Goal: Transaction & Acquisition: Purchase product/service

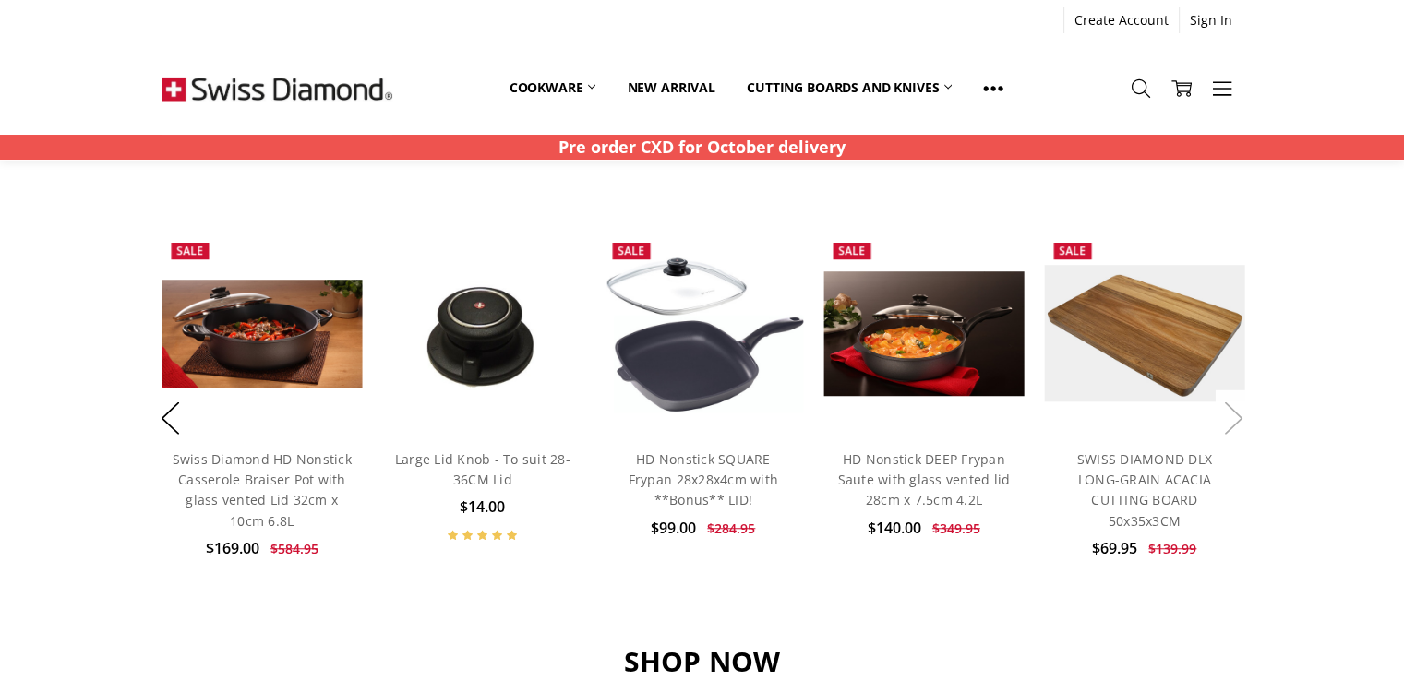
scroll to position [1200, 0]
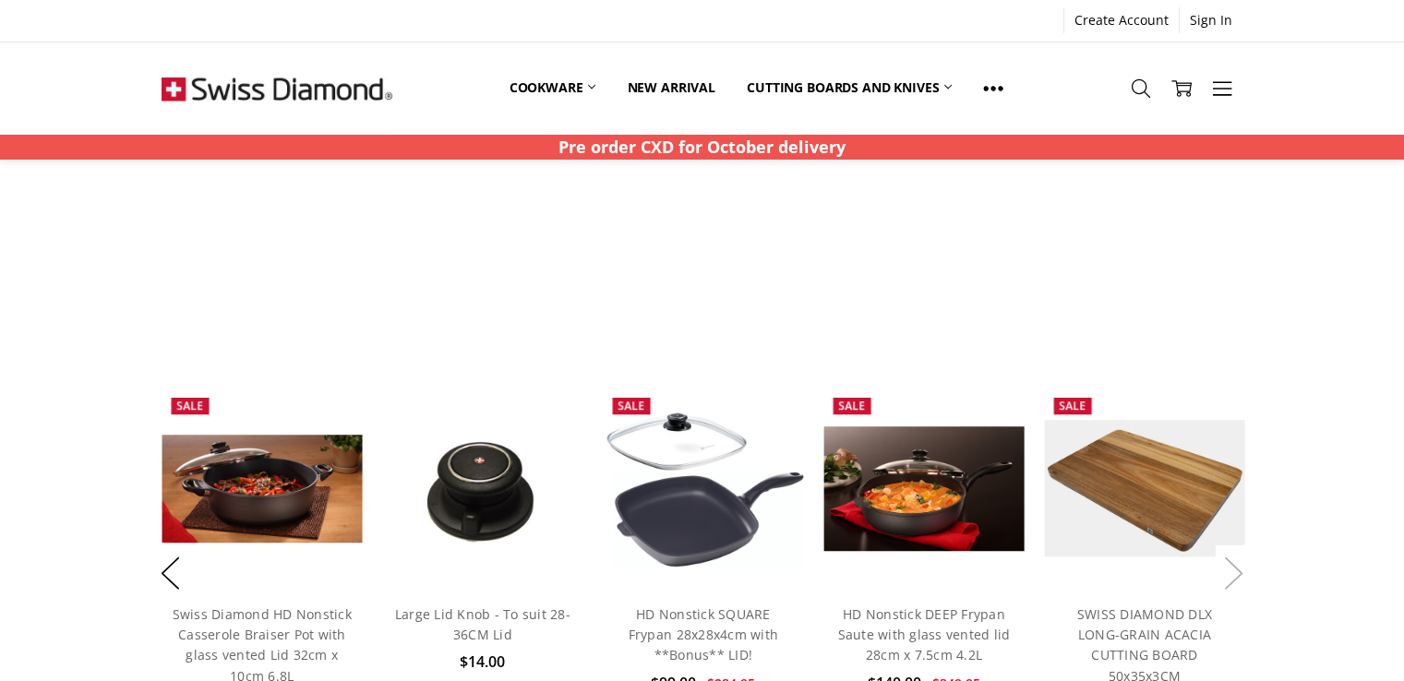
click at [1239, 563] on button "Next" at bounding box center [1234, 574] width 37 height 56
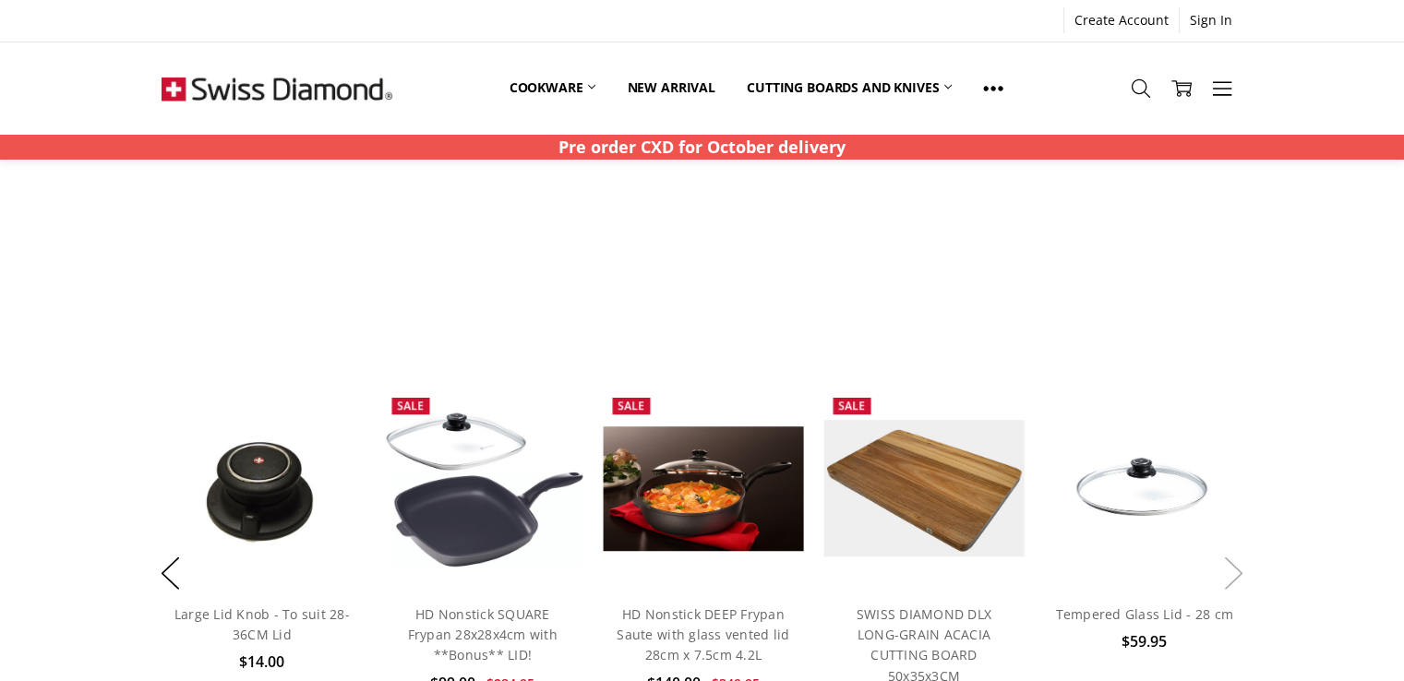
click at [1238, 578] on button "Next" at bounding box center [1234, 574] width 37 height 56
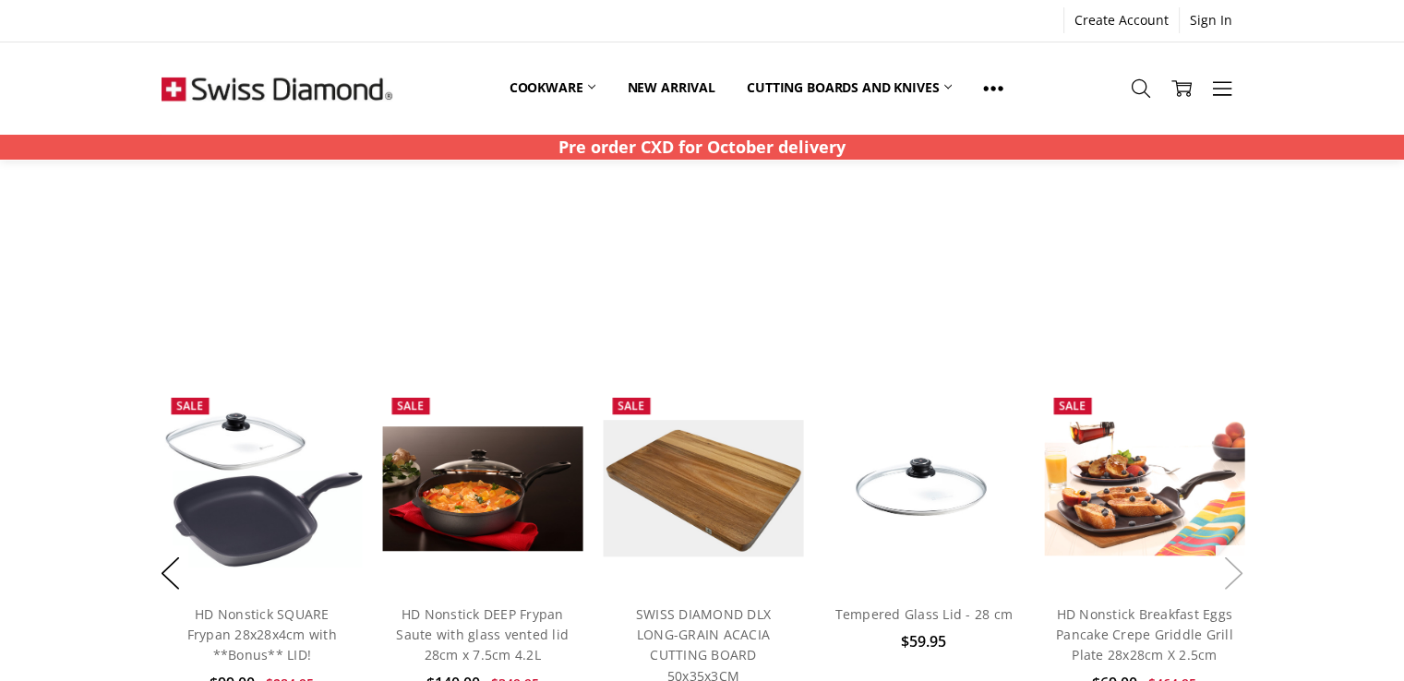
click at [1238, 578] on button "Next" at bounding box center [1234, 574] width 37 height 56
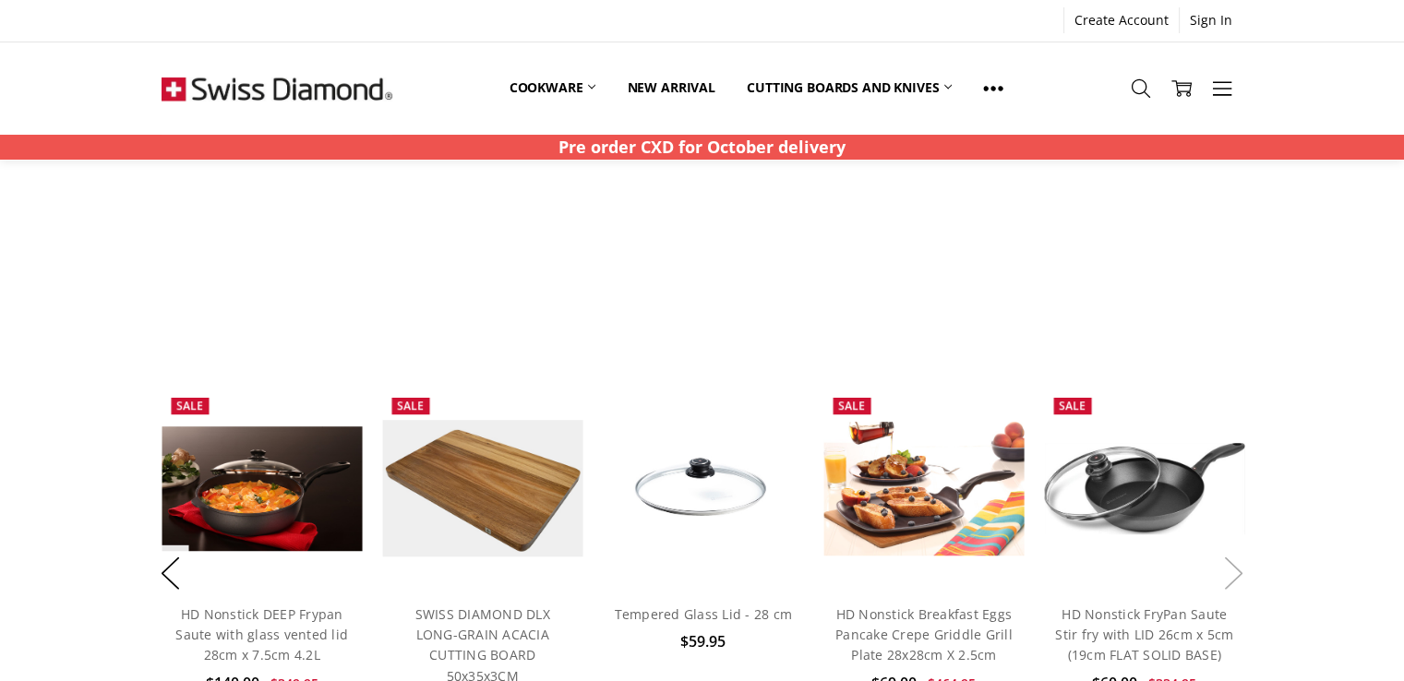
click at [1238, 578] on button "Next" at bounding box center [1234, 574] width 37 height 56
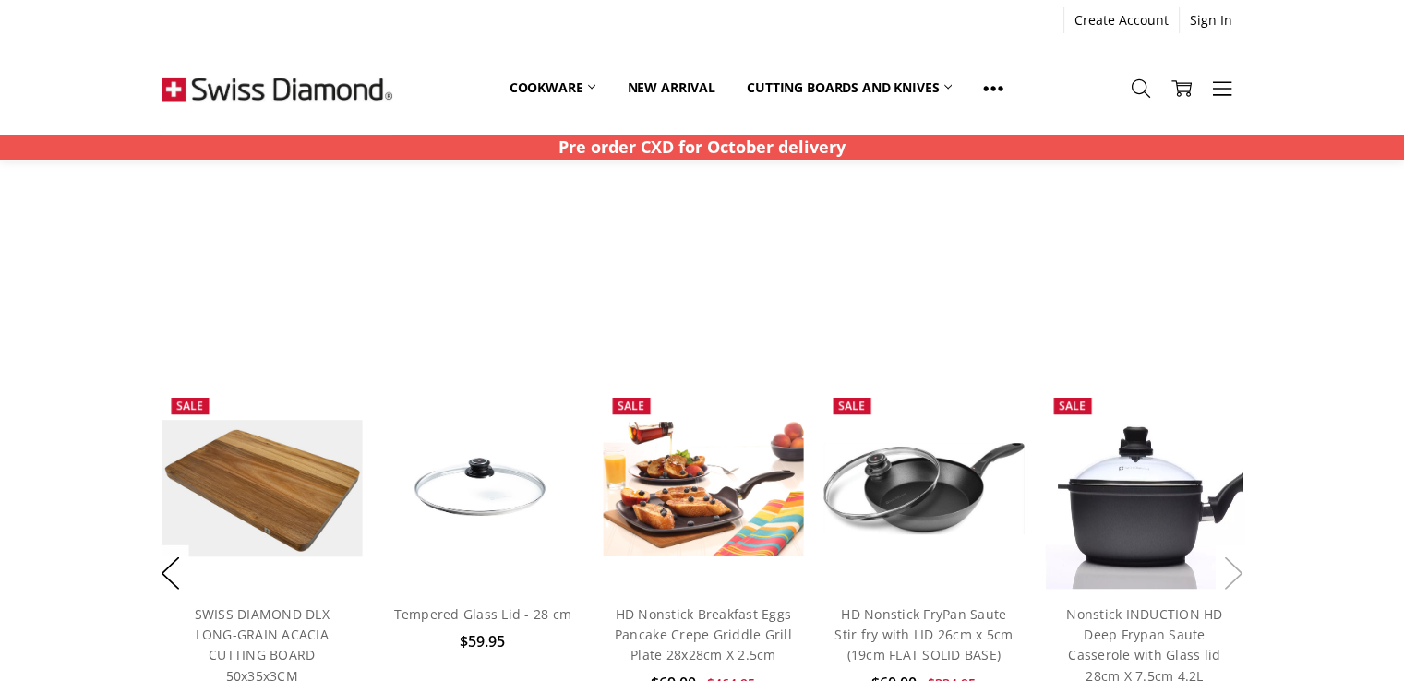
click at [1238, 578] on button "Next" at bounding box center [1234, 574] width 37 height 56
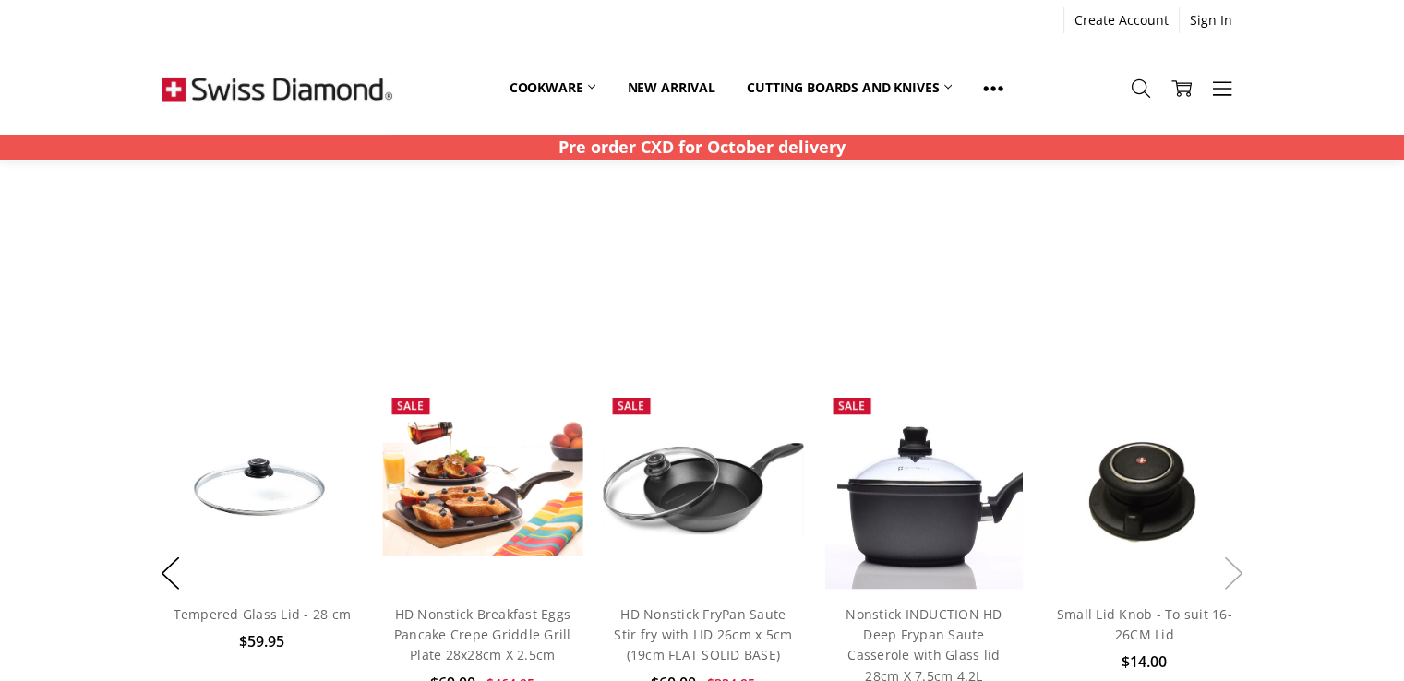
click at [1238, 578] on button "Next" at bounding box center [1234, 574] width 37 height 56
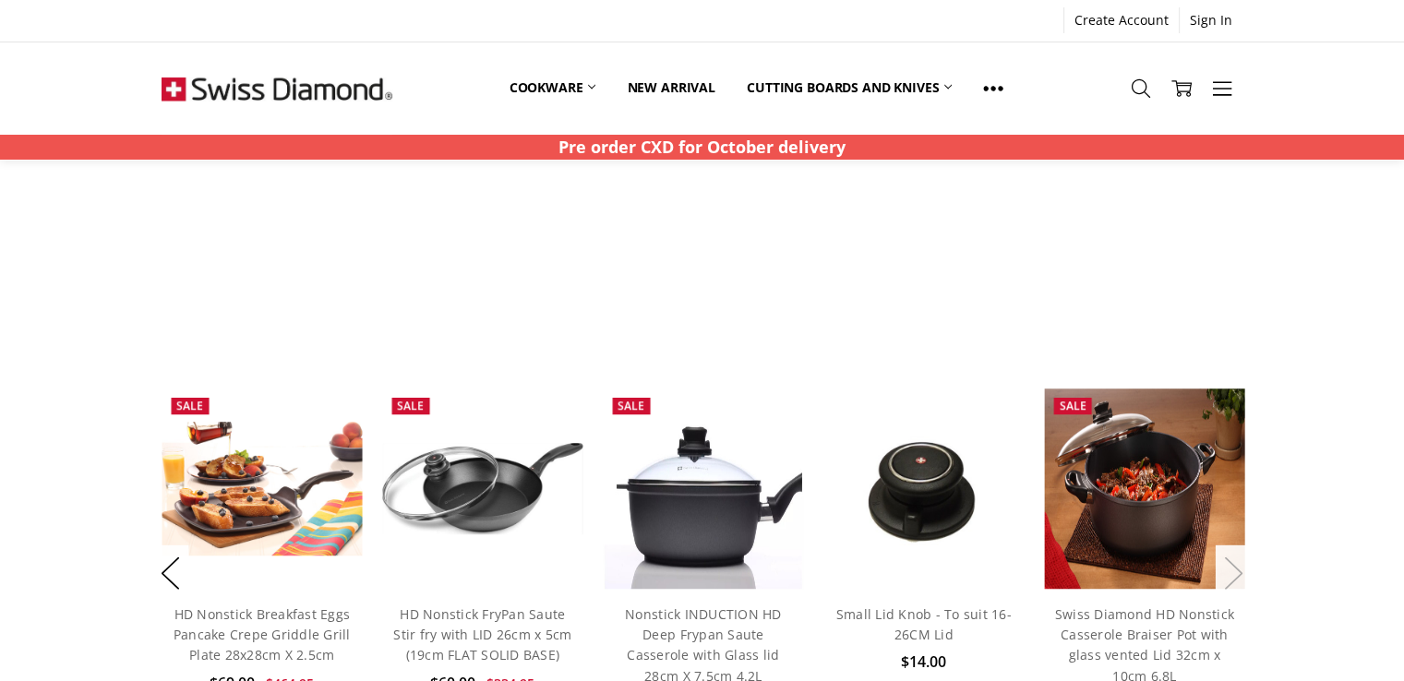
click at [1238, 578] on button "Next" at bounding box center [1234, 574] width 37 height 56
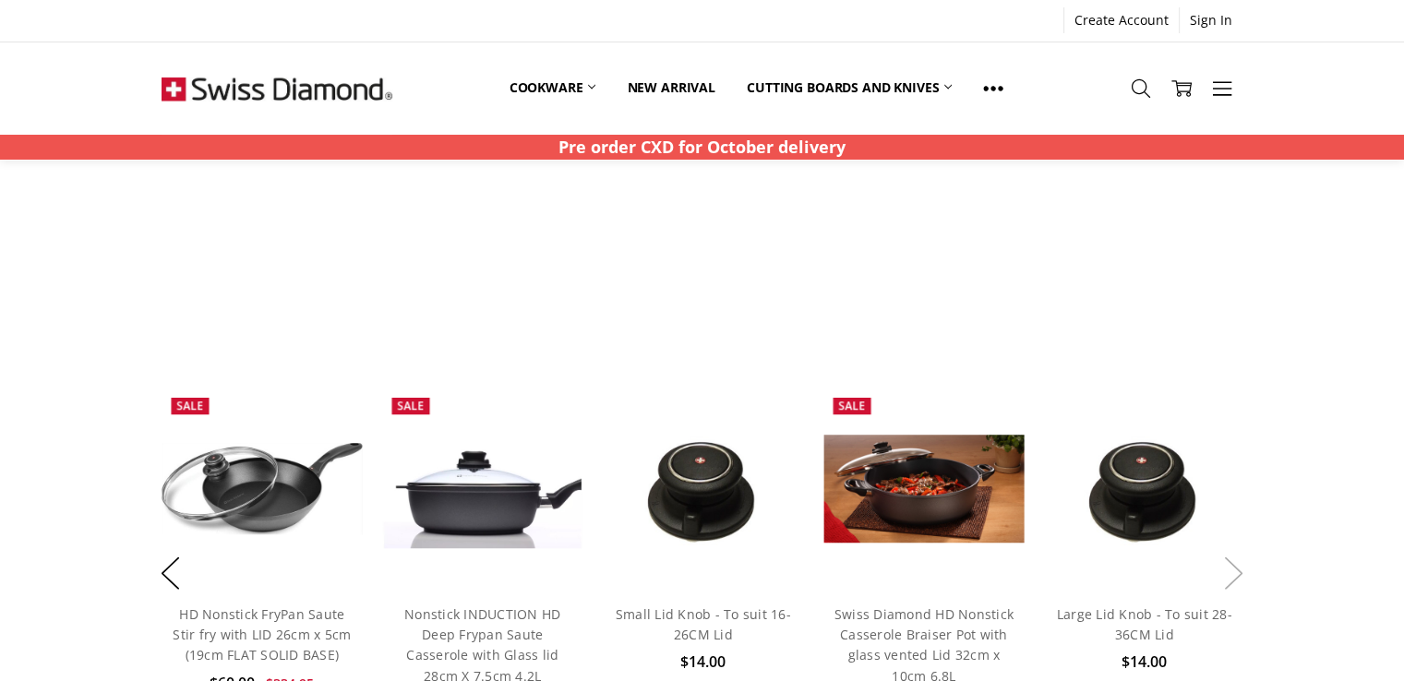
click at [1238, 578] on button "Next" at bounding box center [1234, 574] width 37 height 56
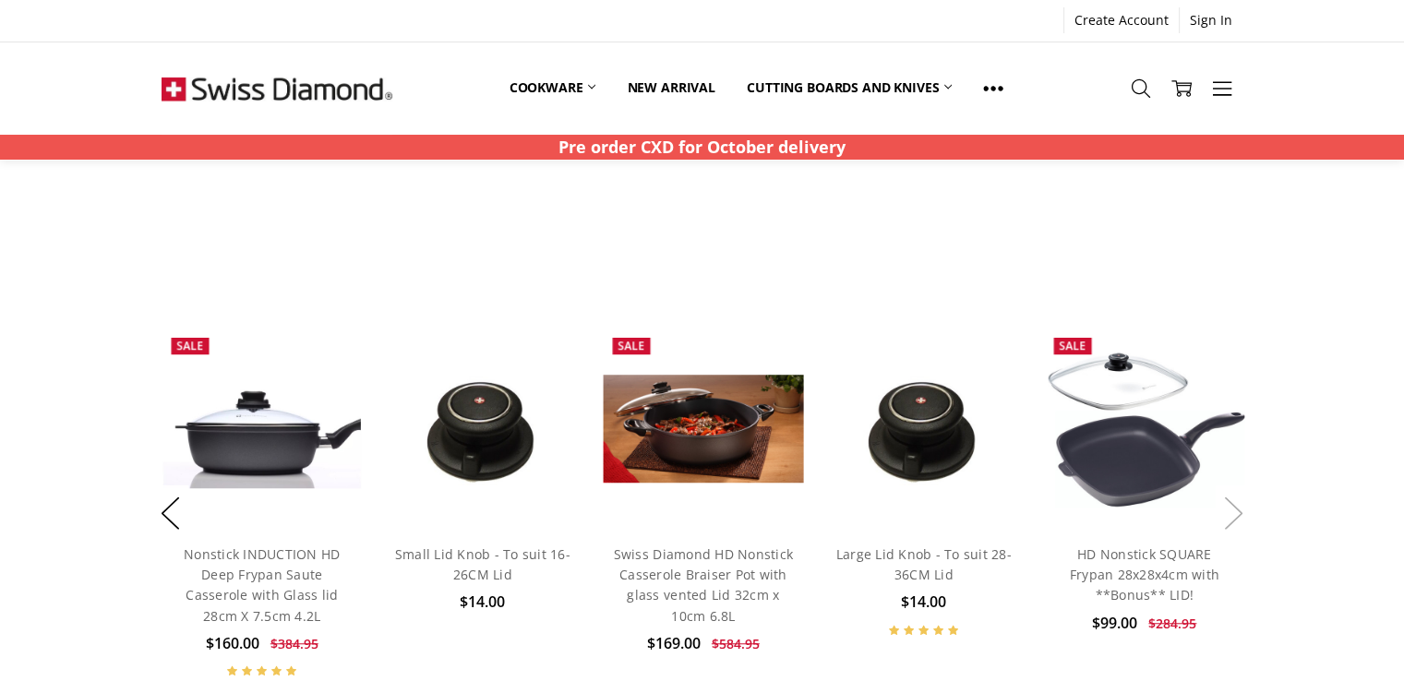
scroll to position [1292, 0]
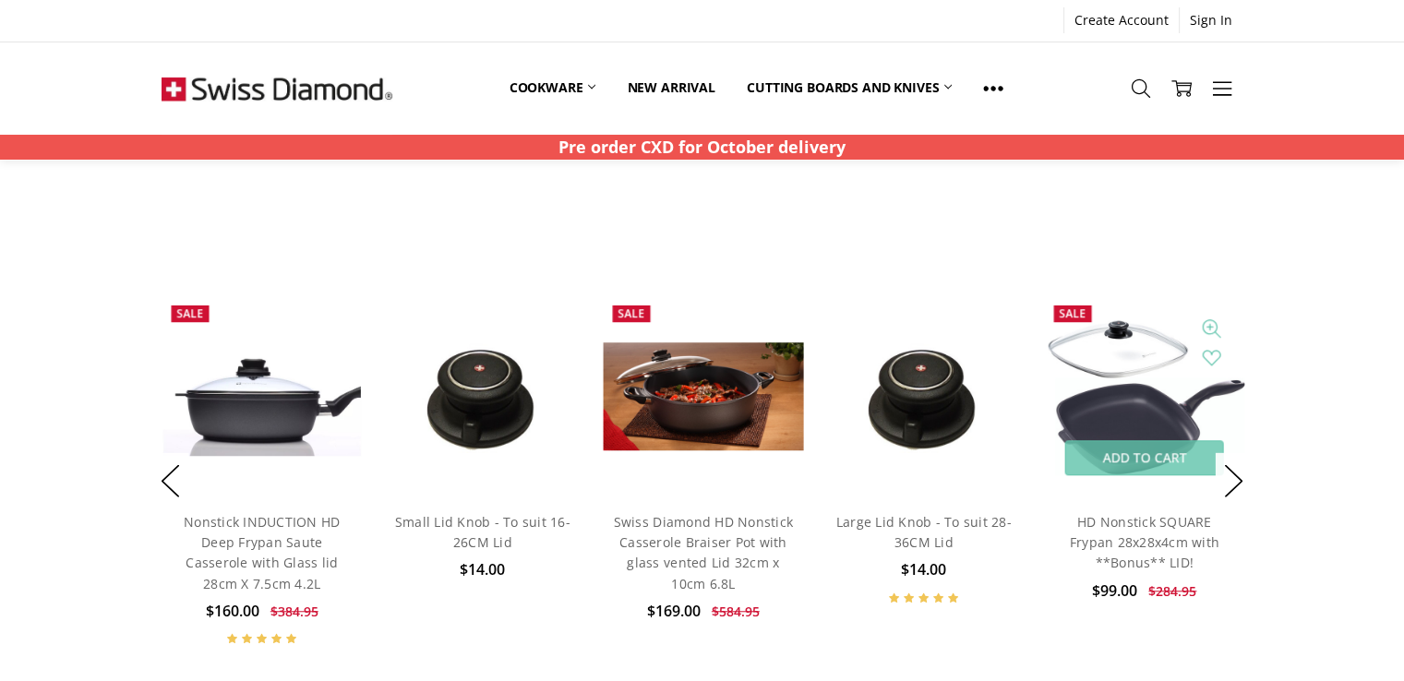
click at [1166, 395] on img at bounding box center [1144, 397] width 200 height 158
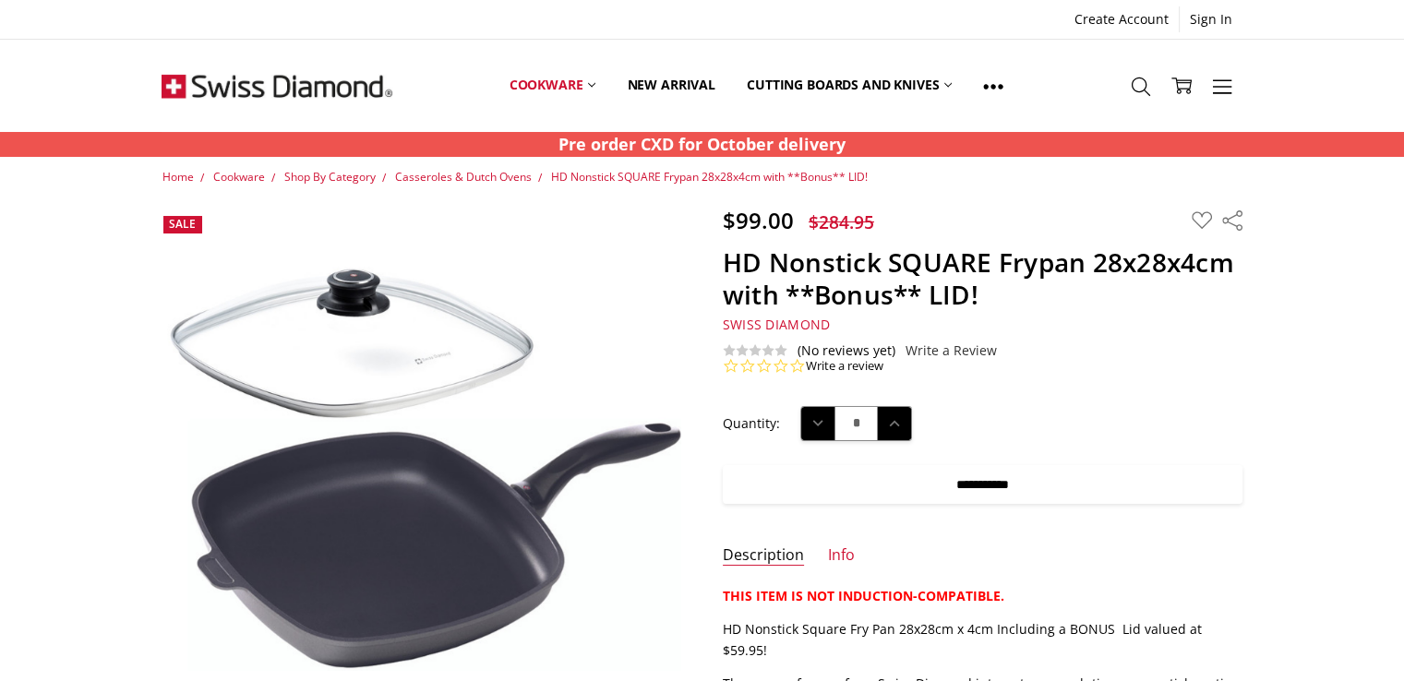
click at [973, 480] on input "**********" at bounding box center [983, 484] width 520 height 39
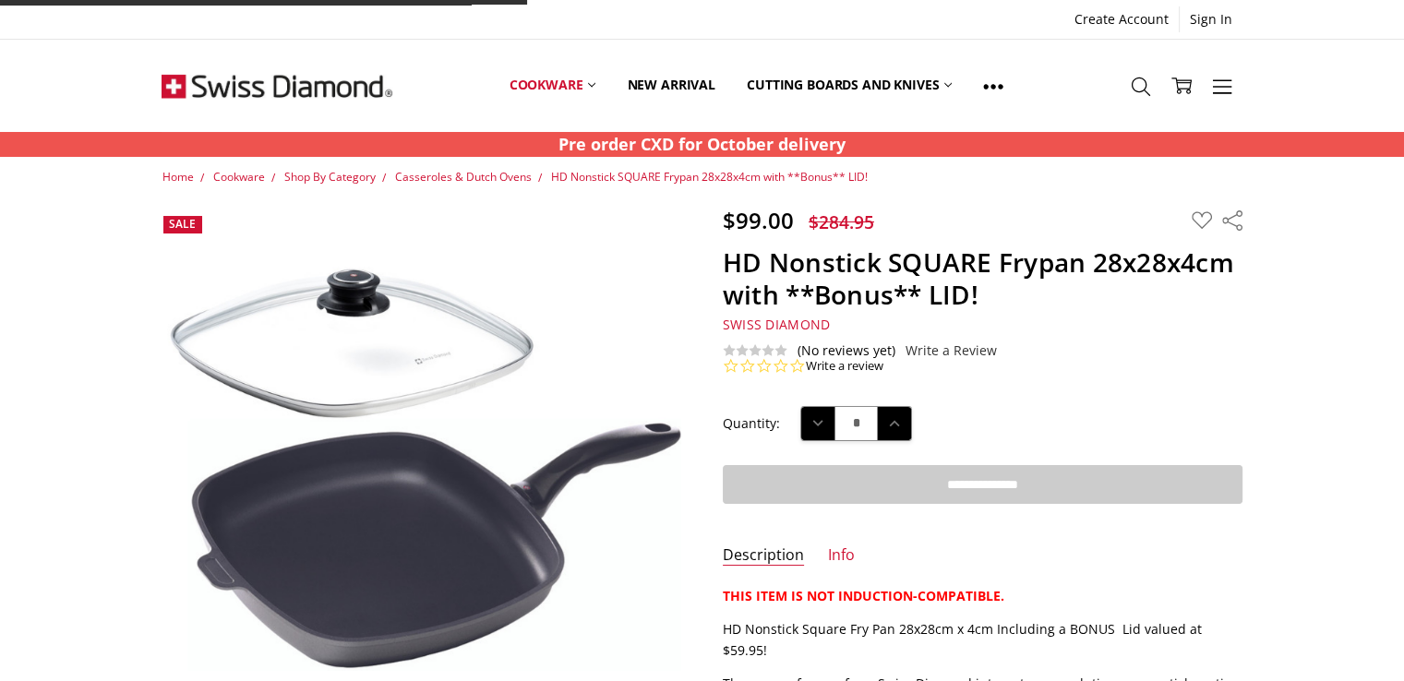
type input "**********"
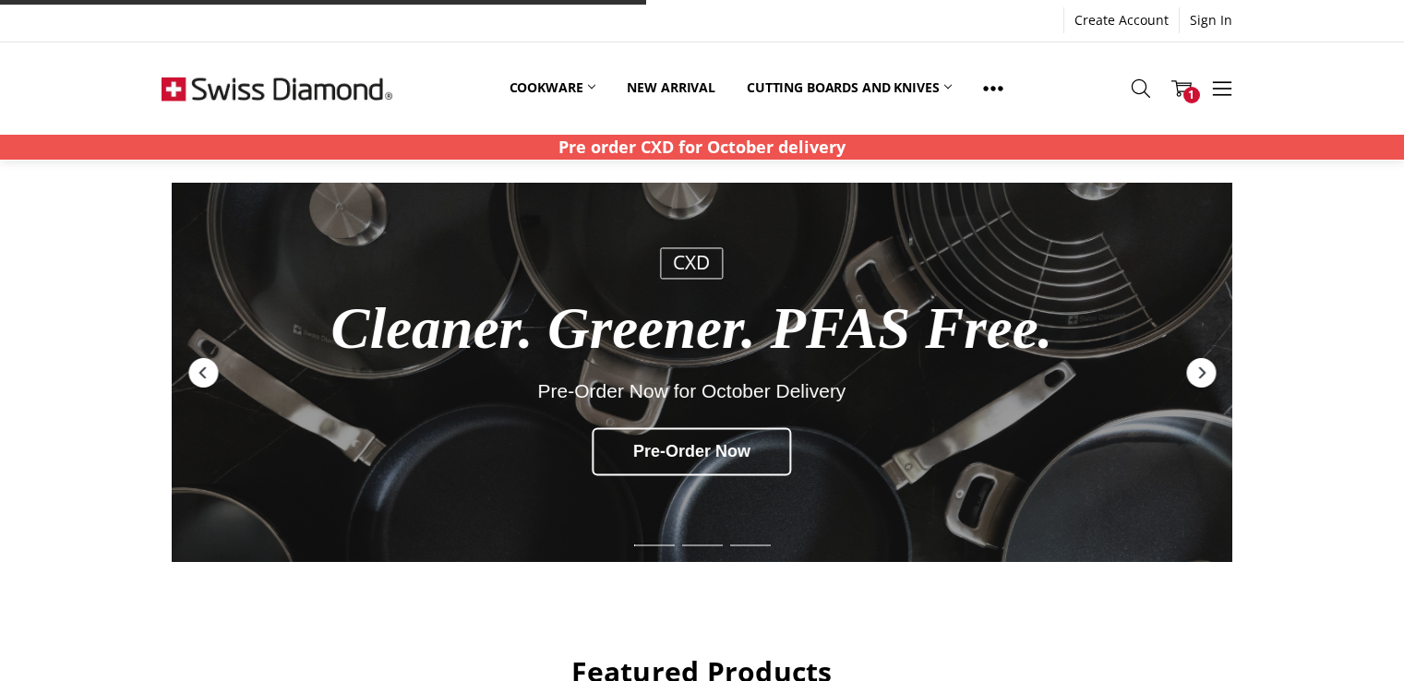
scroll to position [1292, 0]
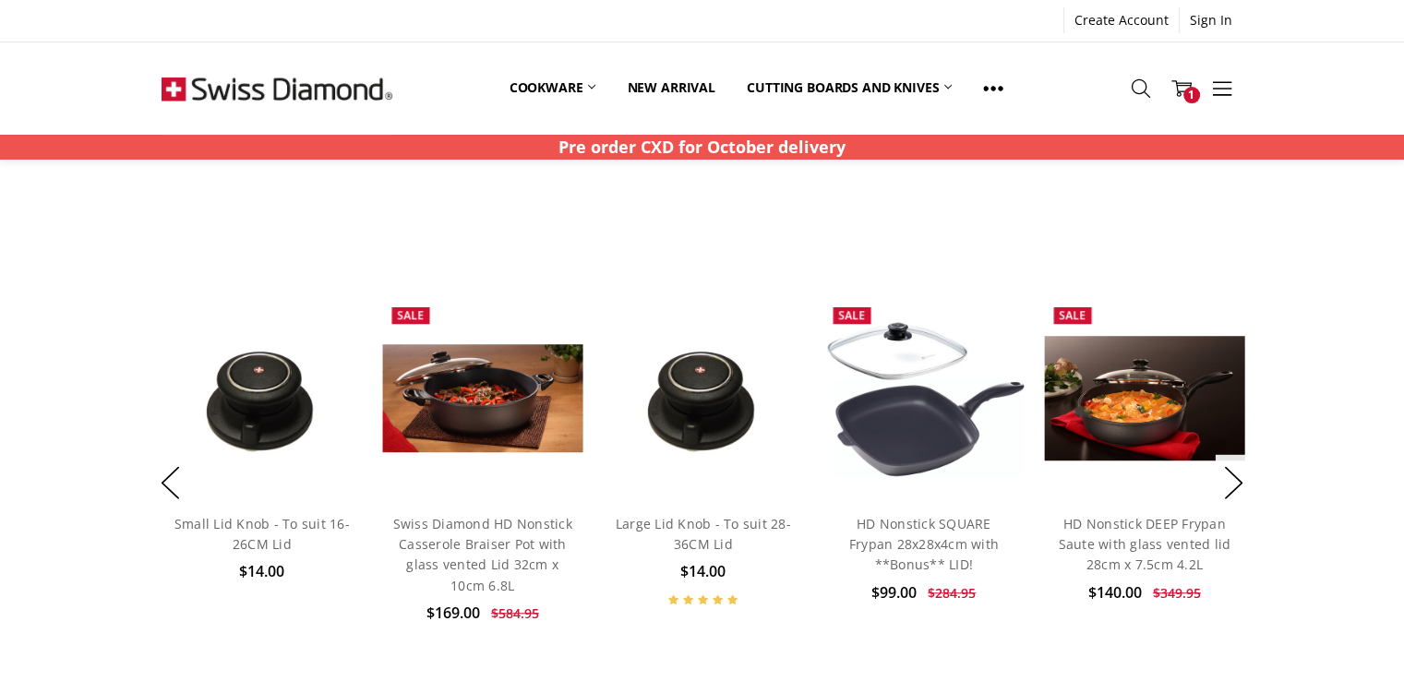
scroll to position [1292, 0]
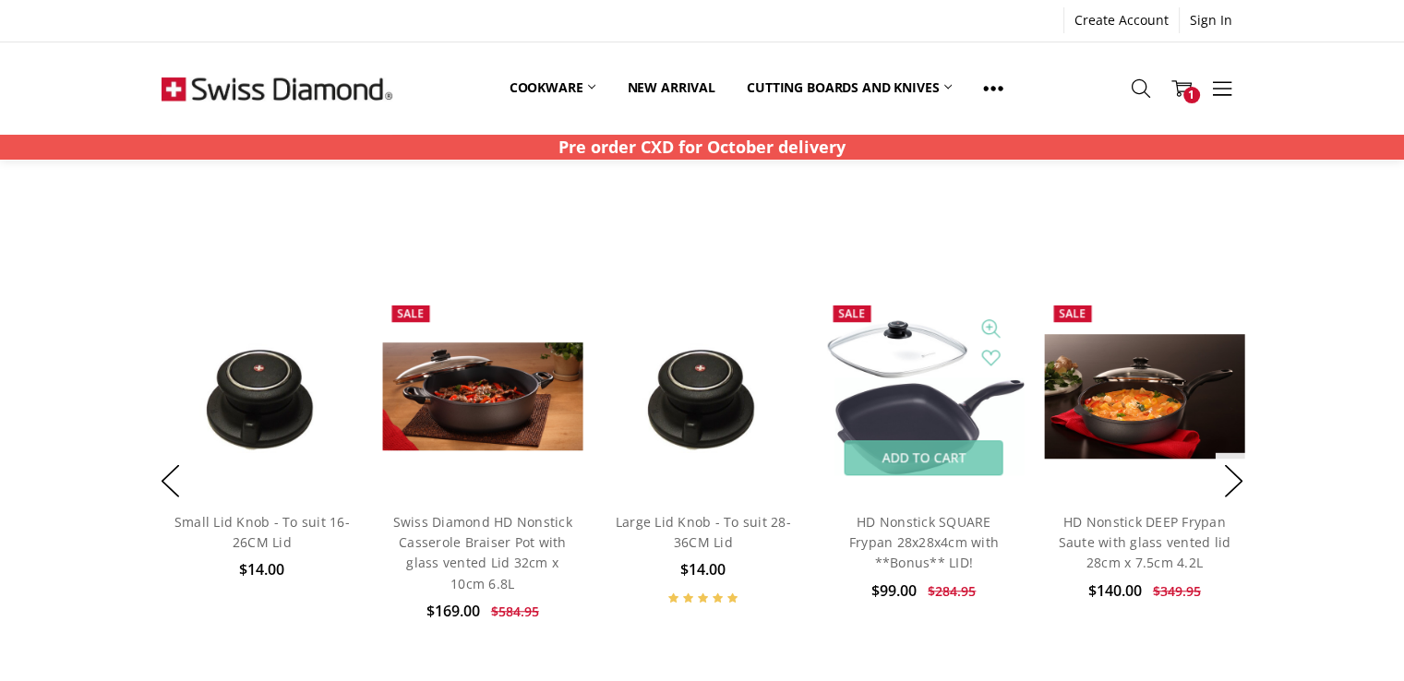
click at [960, 435] on img at bounding box center [923, 397] width 200 height 158
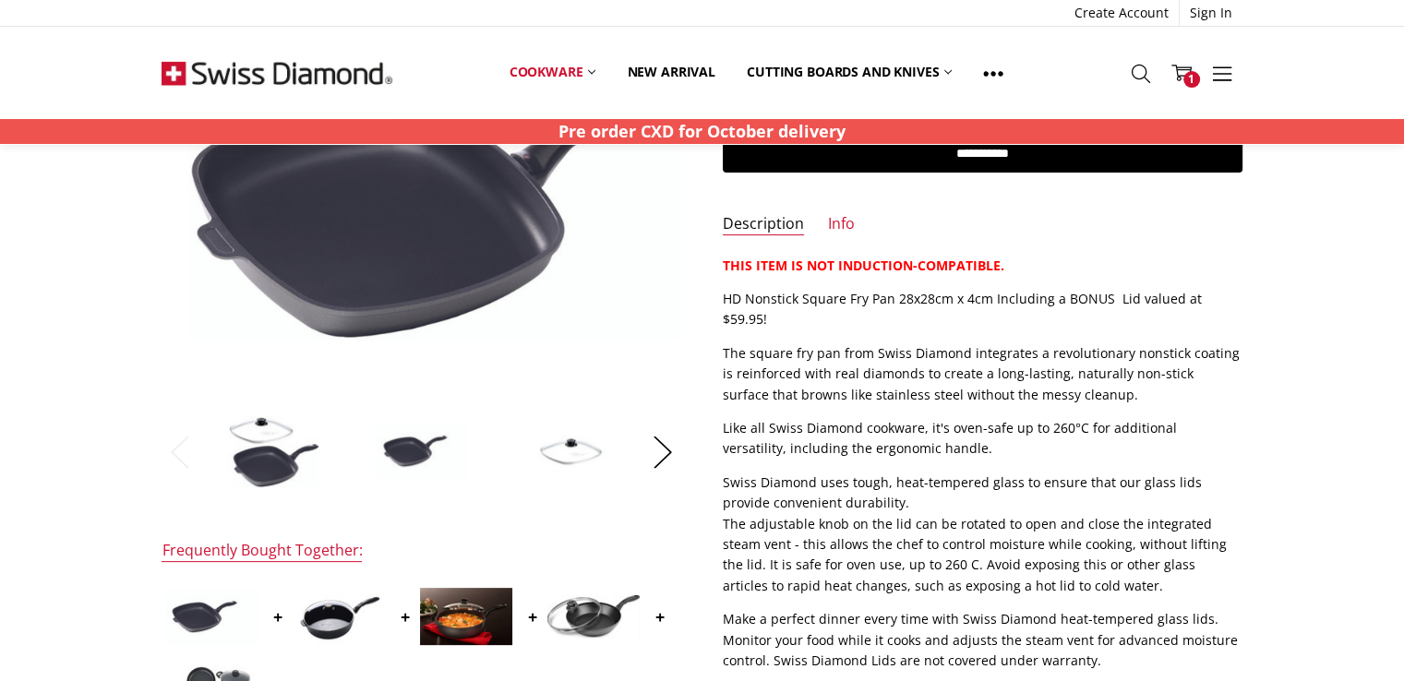
scroll to position [462, 0]
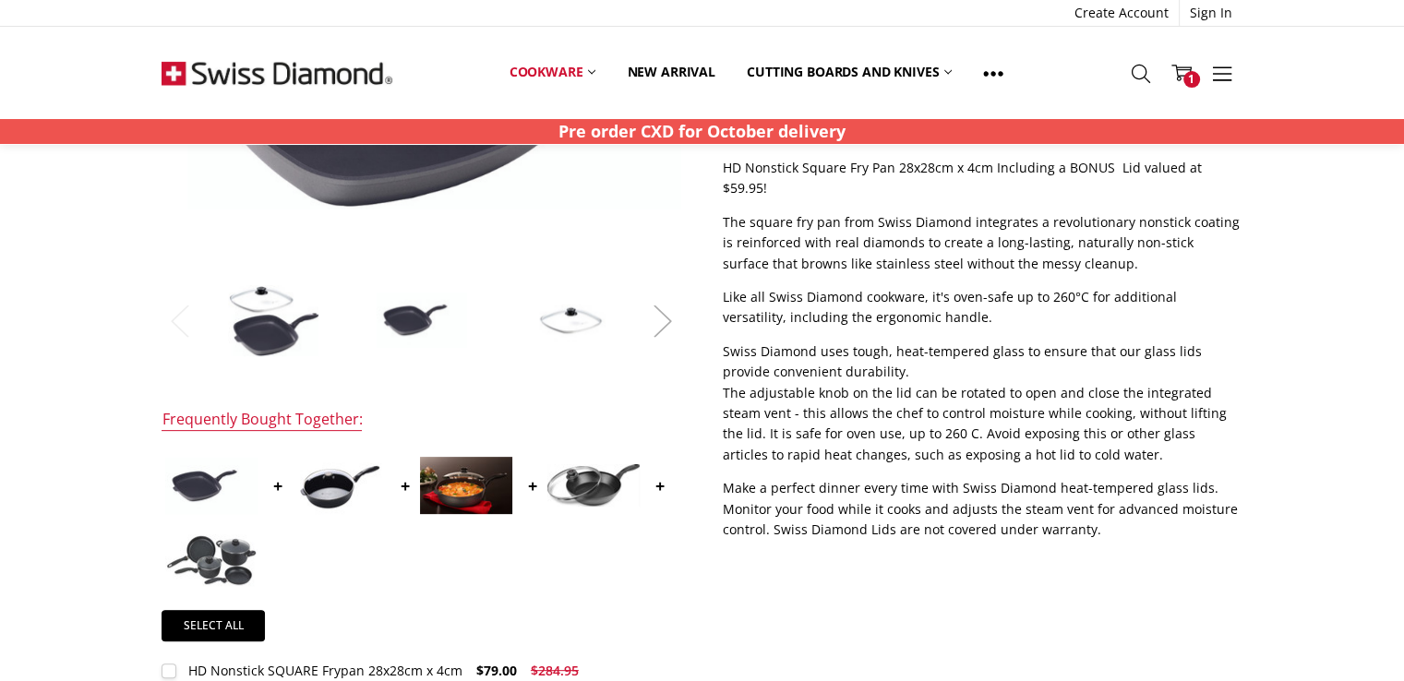
click at [668, 320] on button "Next" at bounding box center [662, 322] width 37 height 56
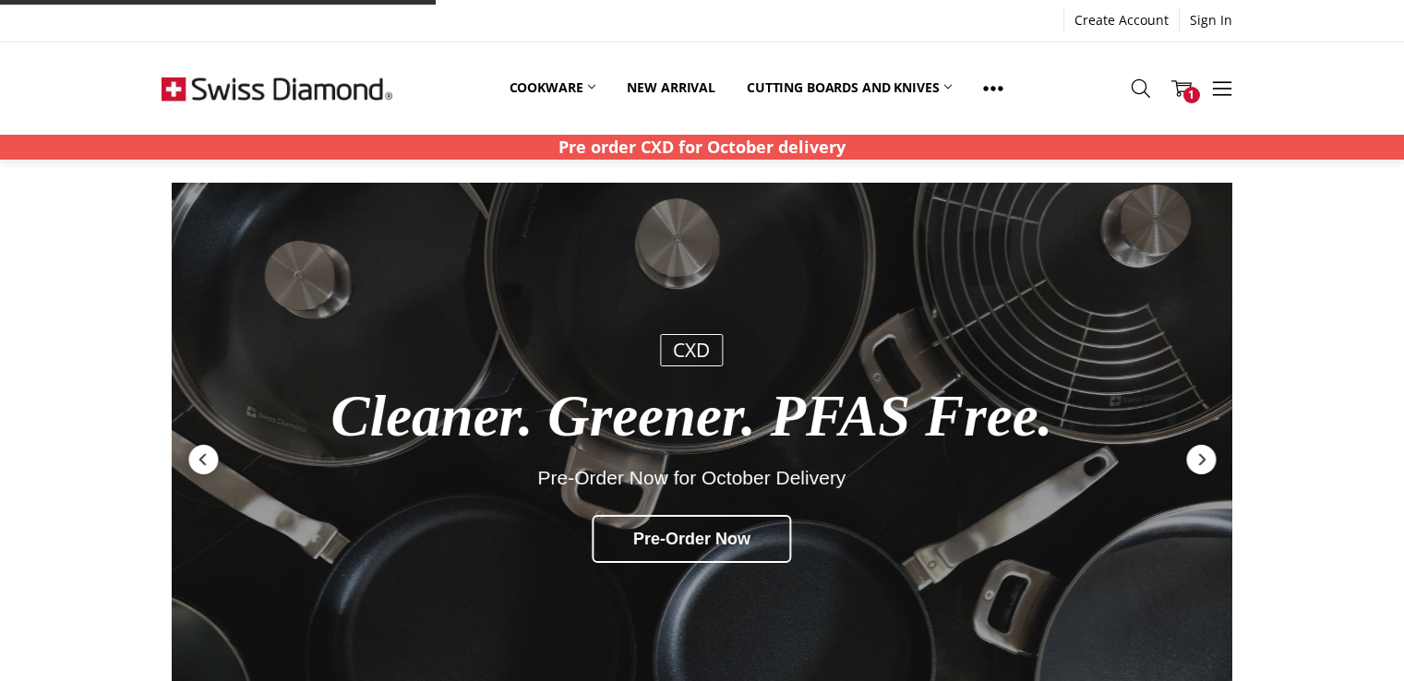
scroll to position [1292, 0]
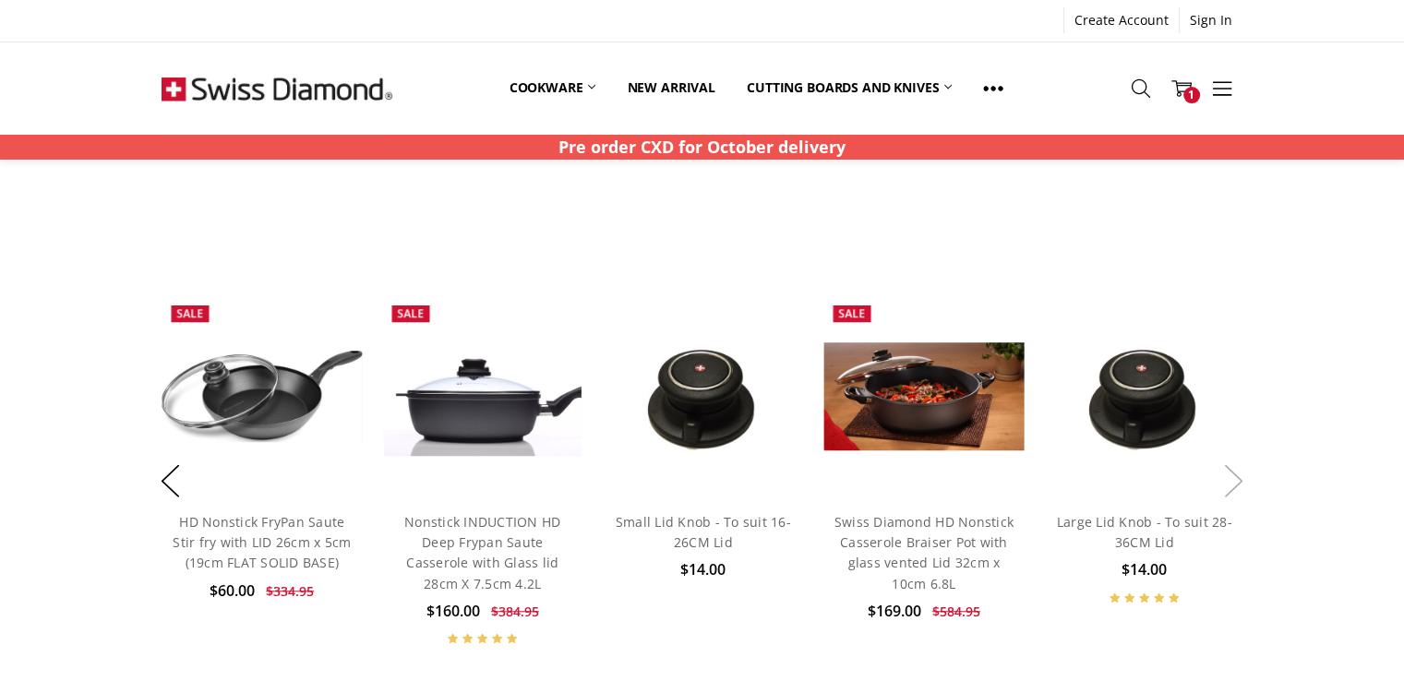
click at [1240, 482] on button "Next" at bounding box center [1234, 481] width 37 height 56
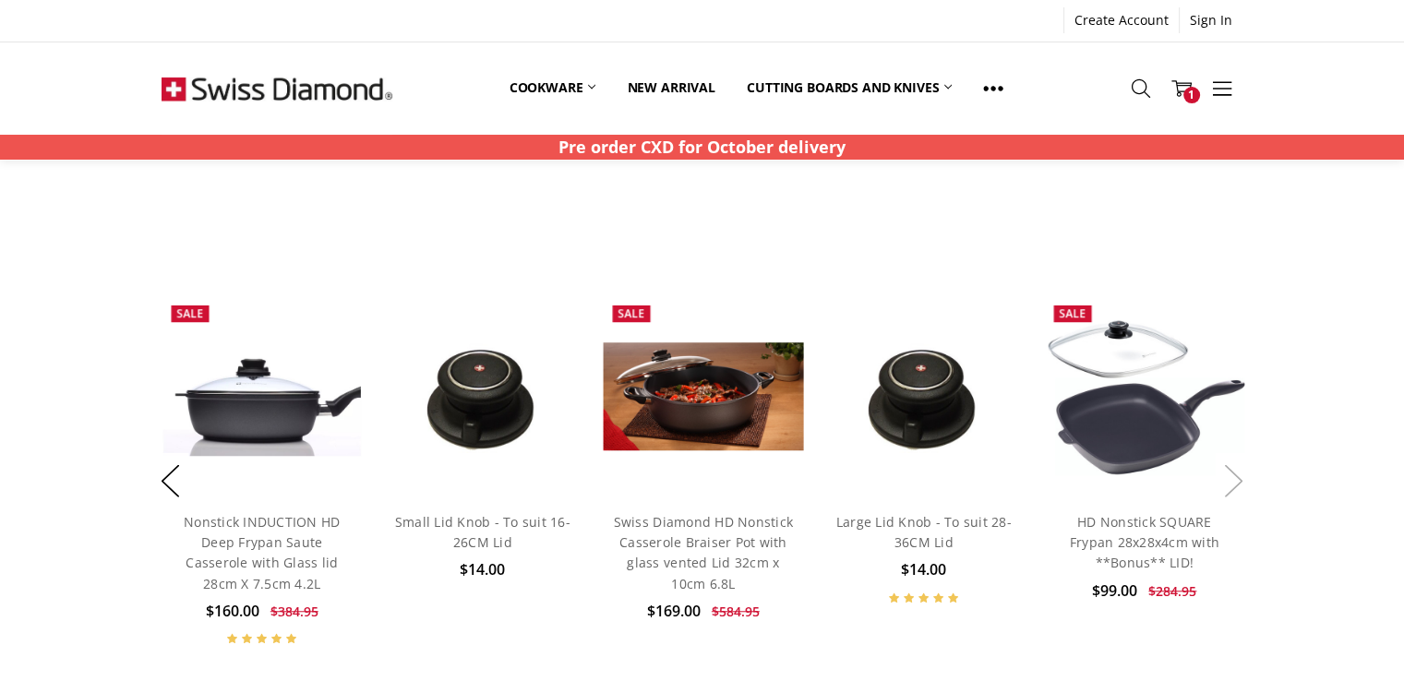
click at [1241, 482] on button "Next" at bounding box center [1234, 481] width 37 height 56
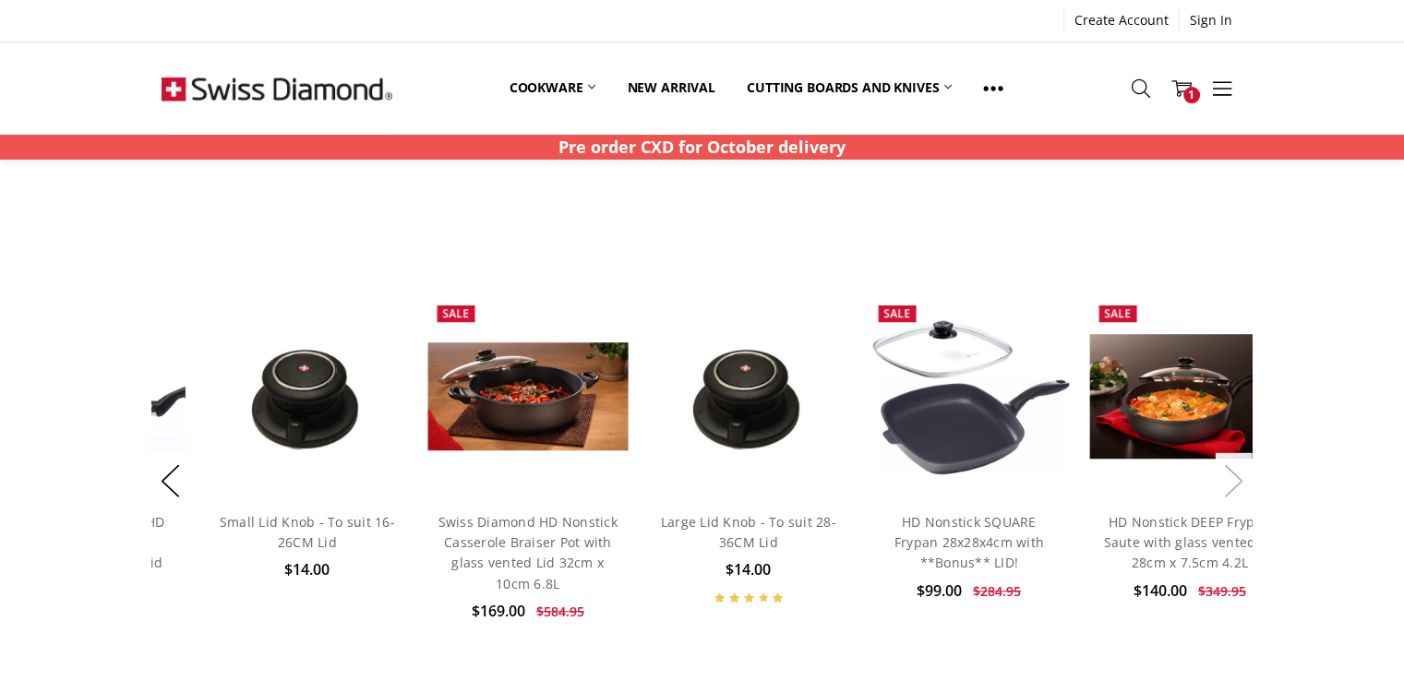
click at [1241, 482] on button "Next" at bounding box center [1234, 481] width 37 height 56
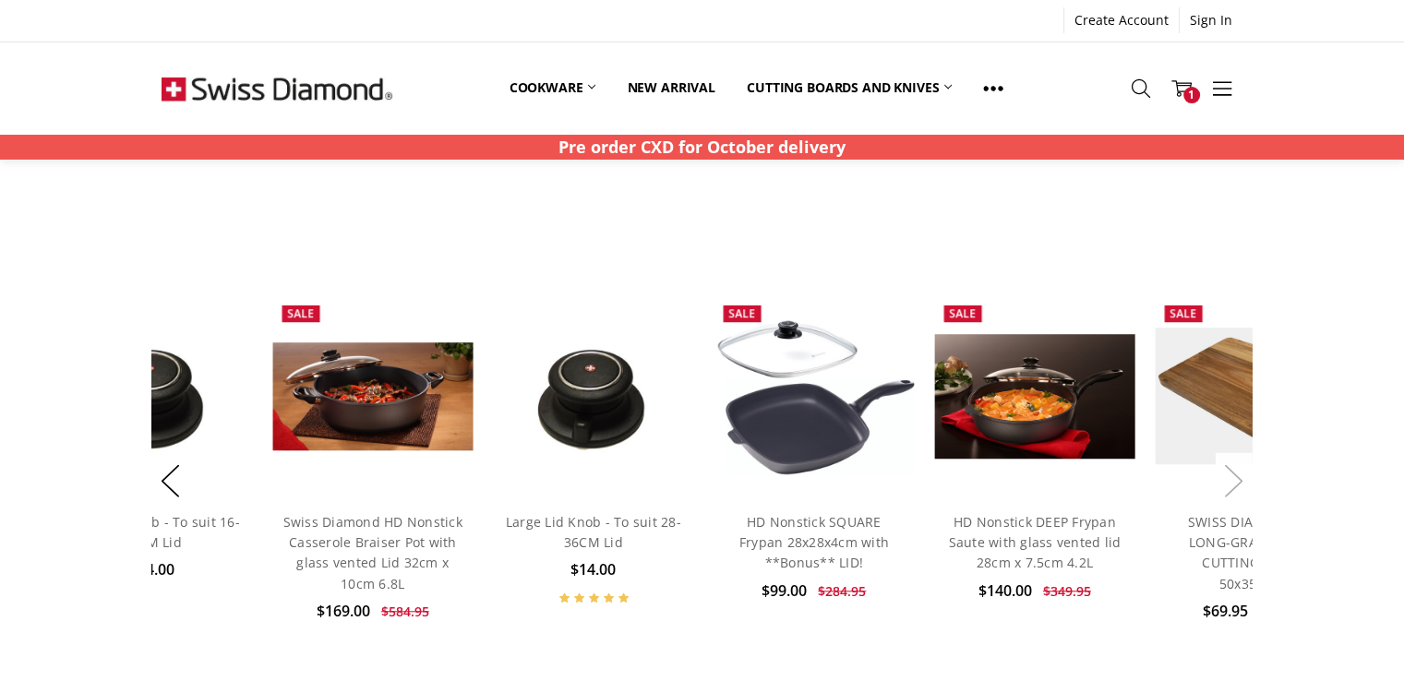
click at [1241, 482] on button "Next" at bounding box center [1234, 481] width 37 height 56
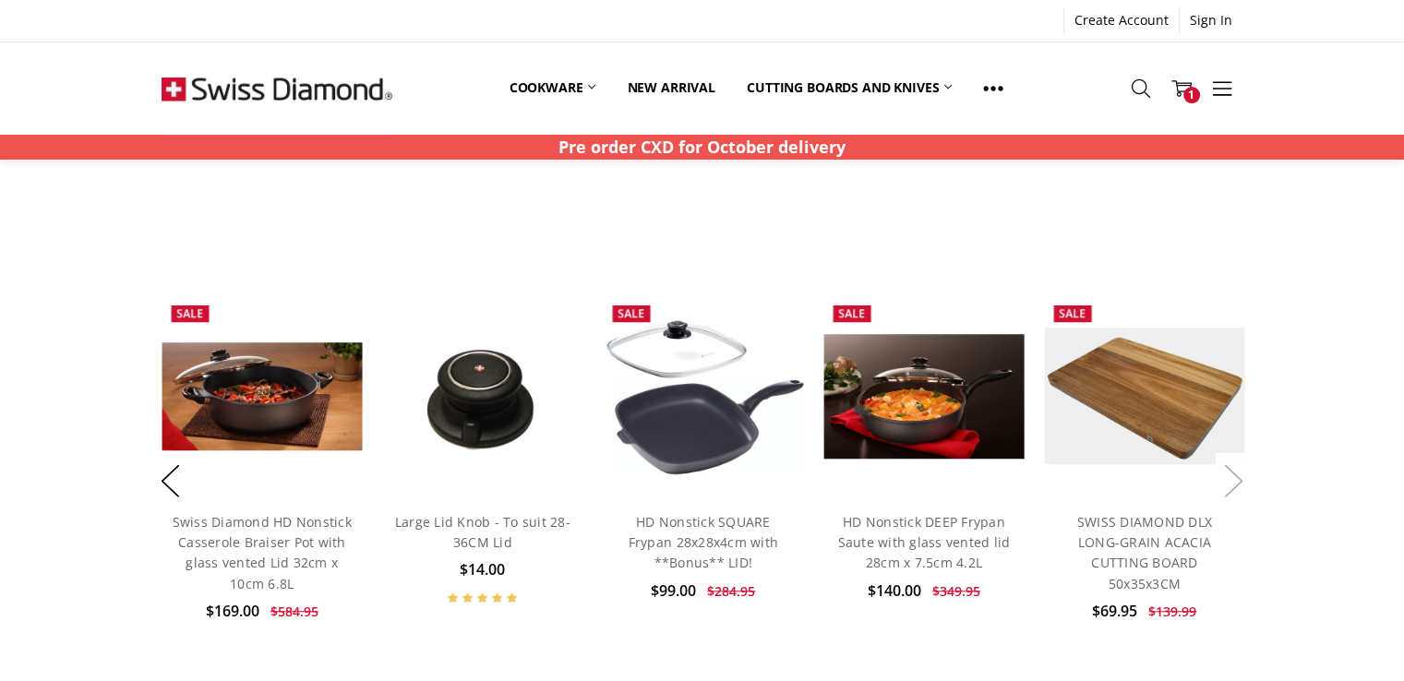
click at [1242, 482] on button "Next" at bounding box center [1234, 481] width 37 height 56
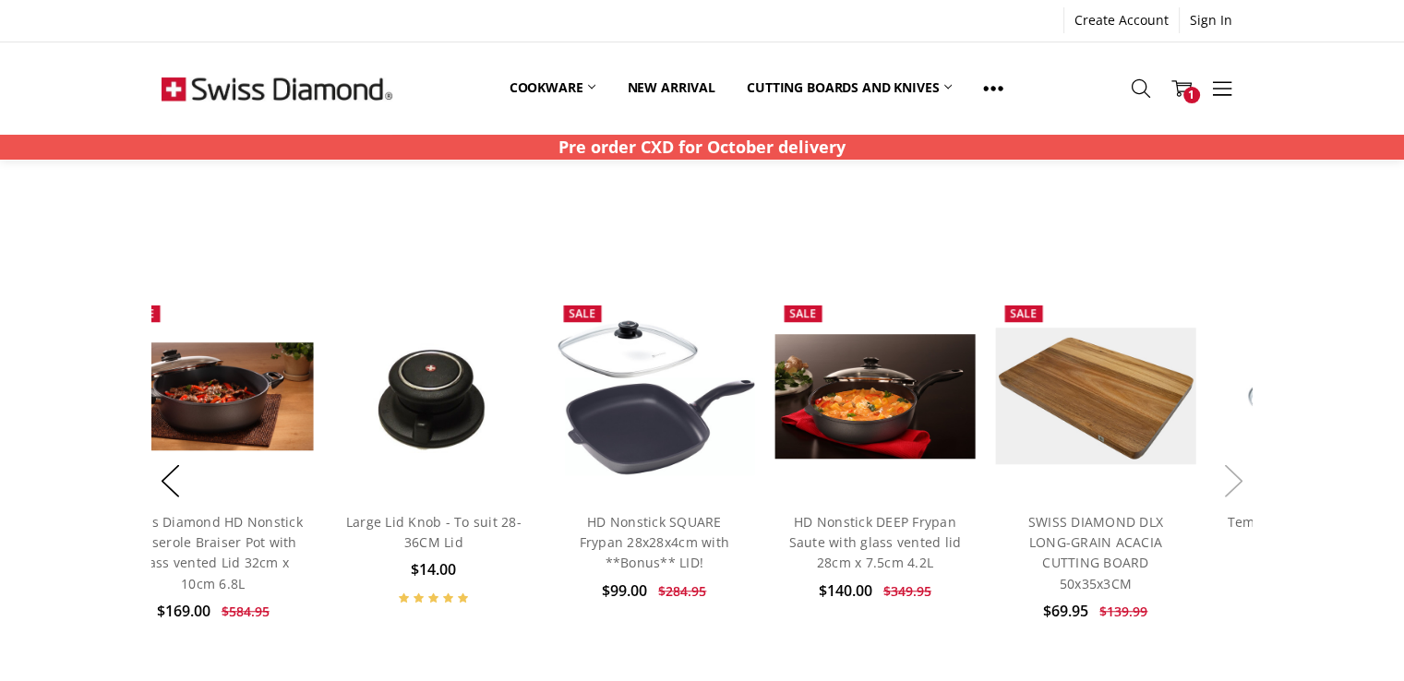
click at [1247, 476] on button "Next" at bounding box center [1234, 481] width 37 height 56
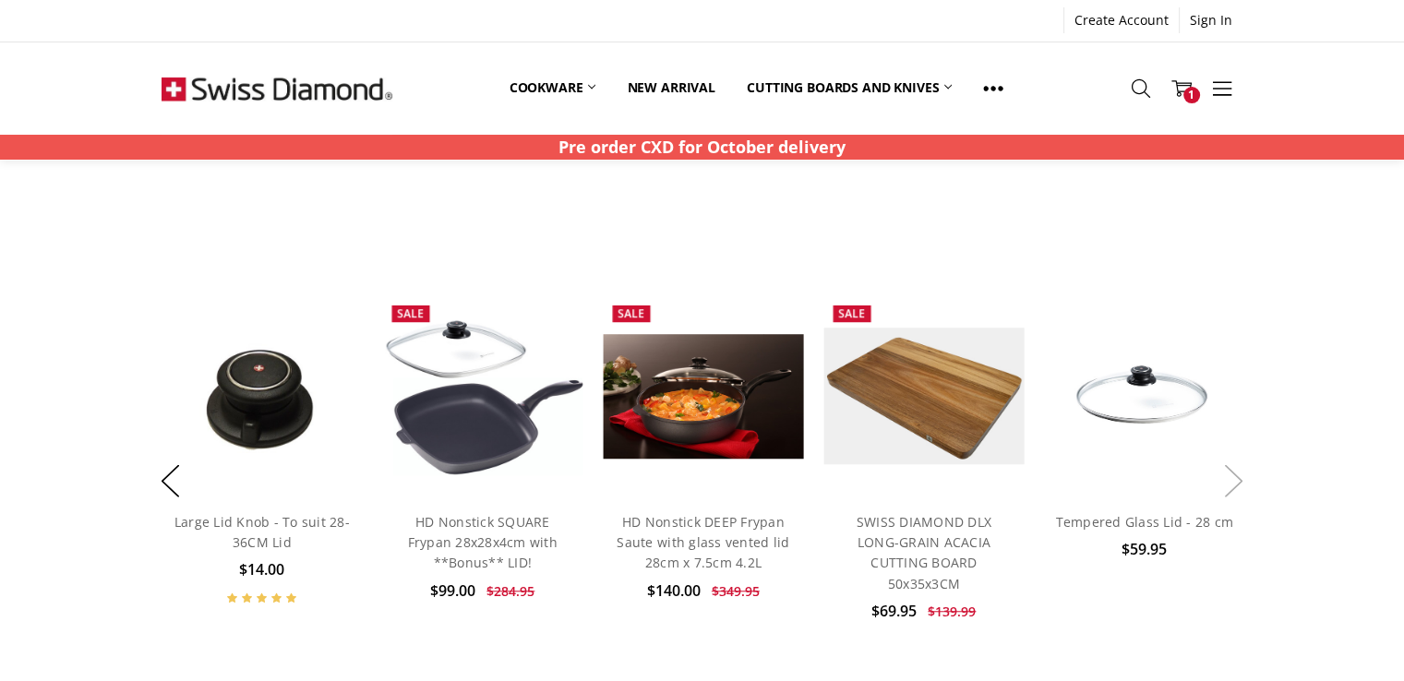
click at [1247, 476] on button "Next" at bounding box center [1234, 481] width 37 height 56
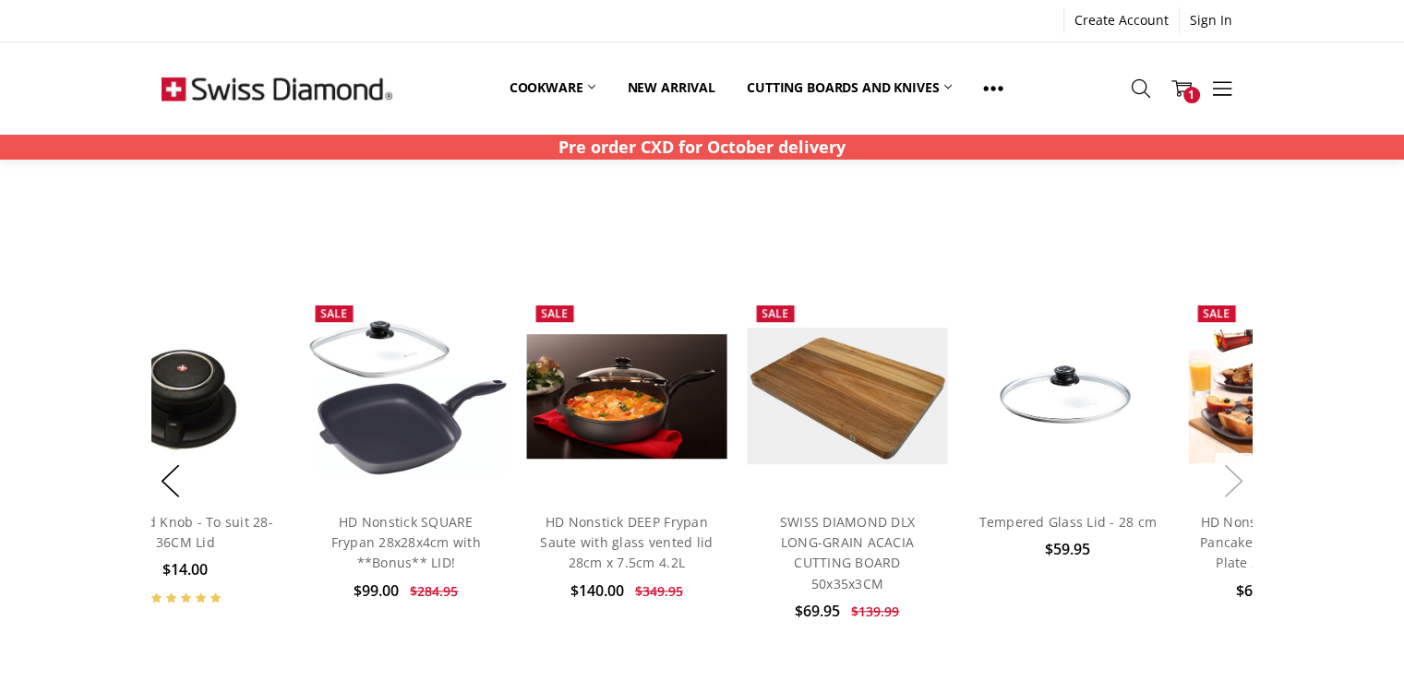
click at [1247, 476] on button "Next" at bounding box center [1234, 481] width 37 height 56
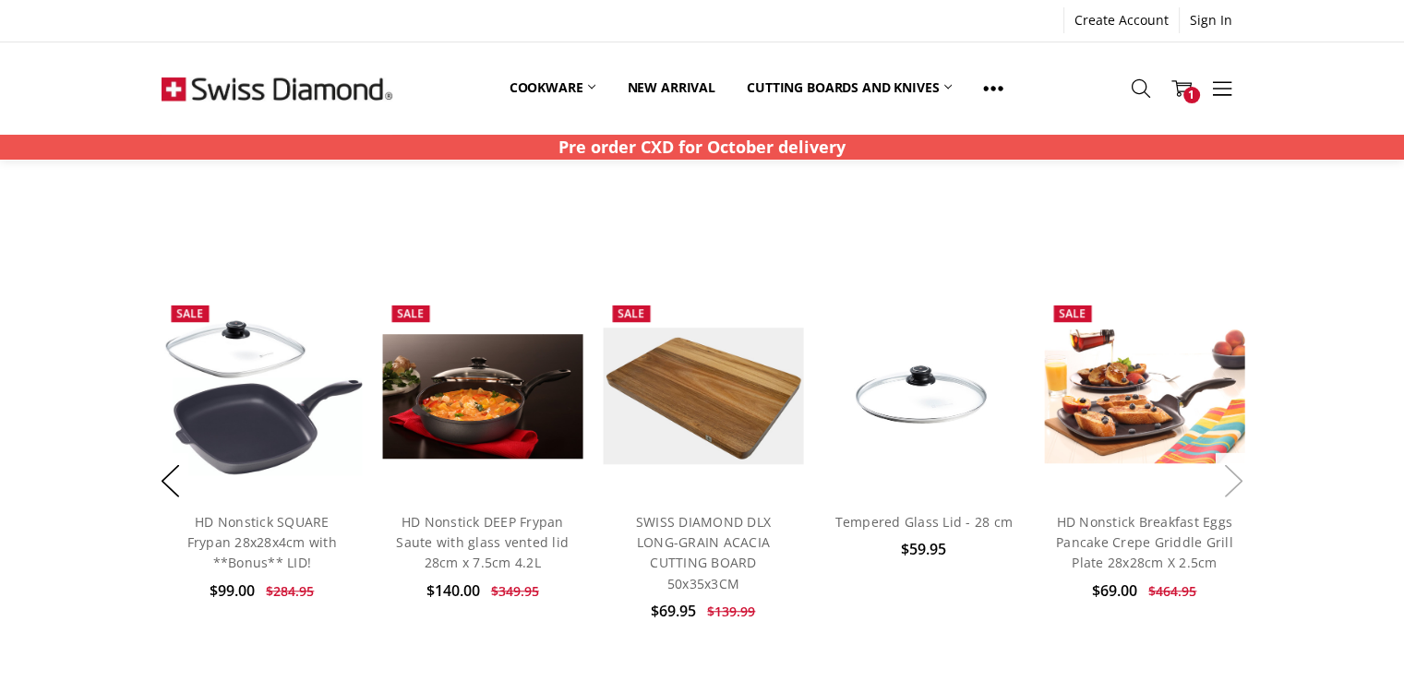
click at [1247, 476] on button "Next" at bounding box center [1234, 481] width 37 height 56
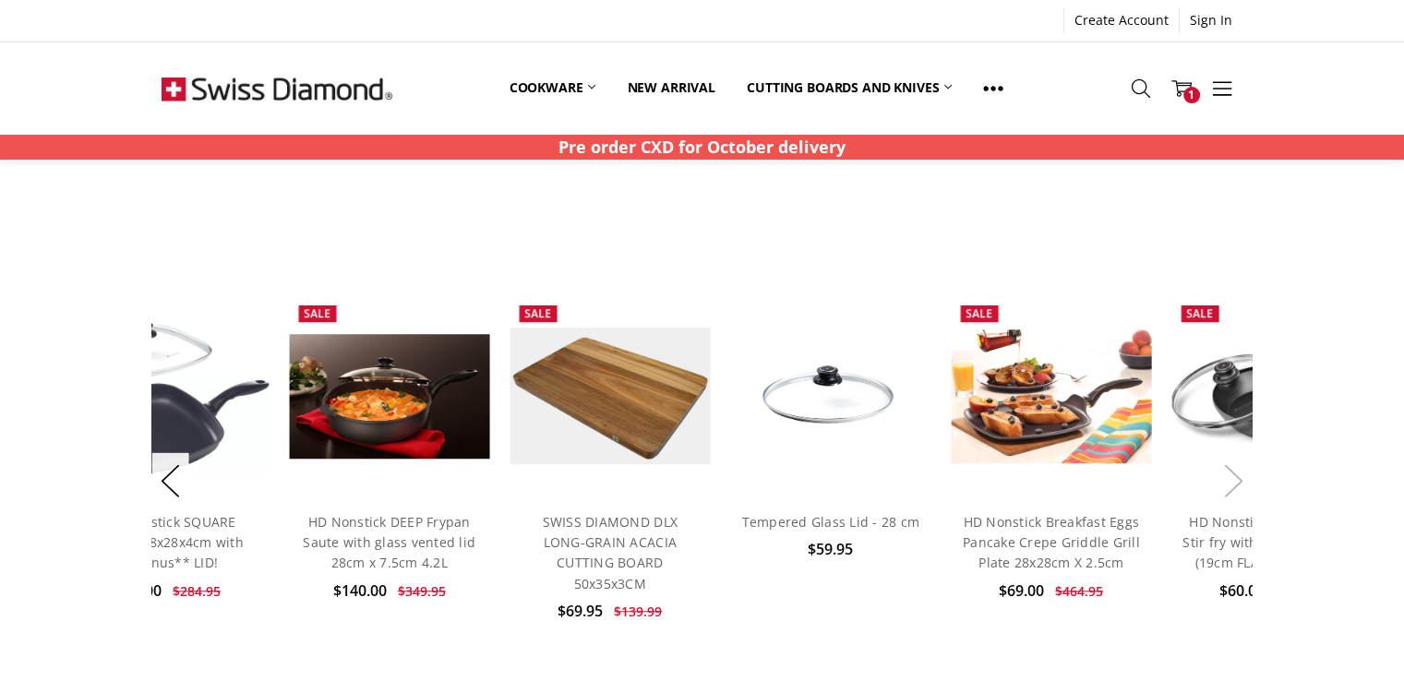
click at [1247, 476] on button "Next" at bounding box center [1234, 481] width 37 height 56
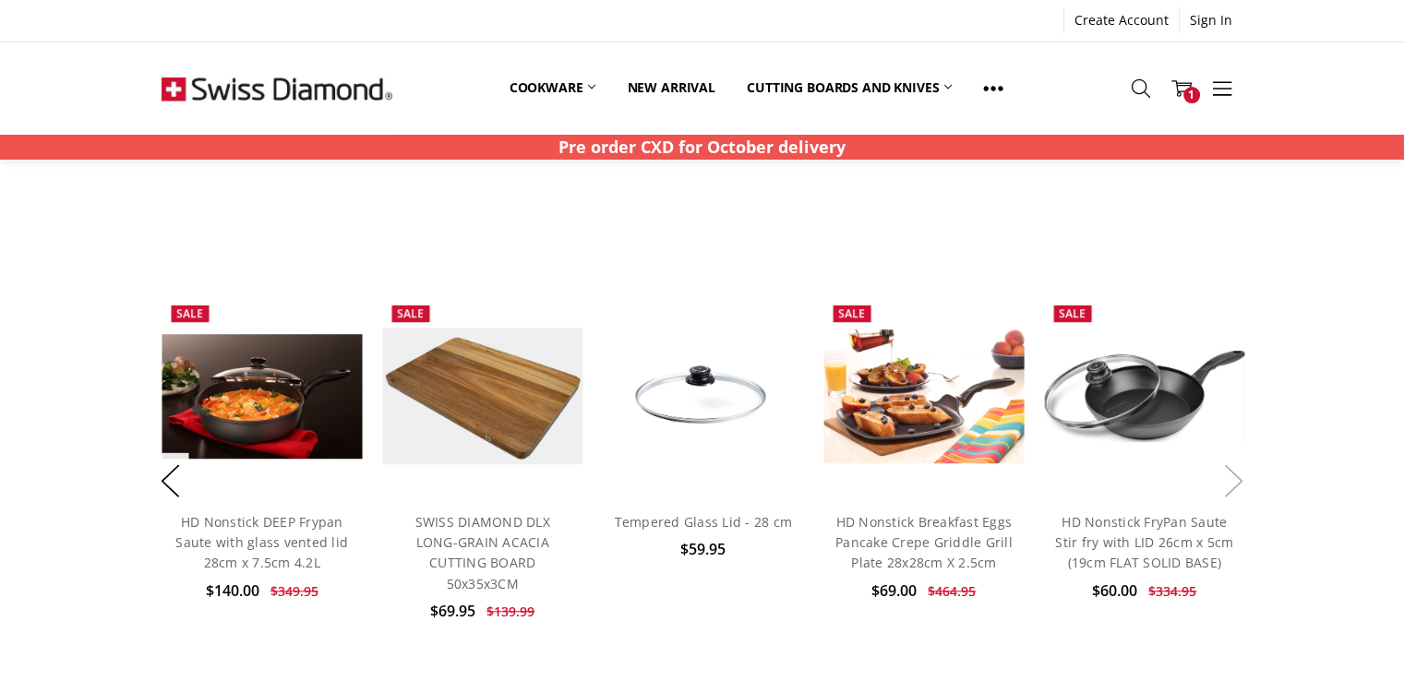
click at [1247, 476] on button "Next" at bounding box center [1234, 481] width 37 height 56
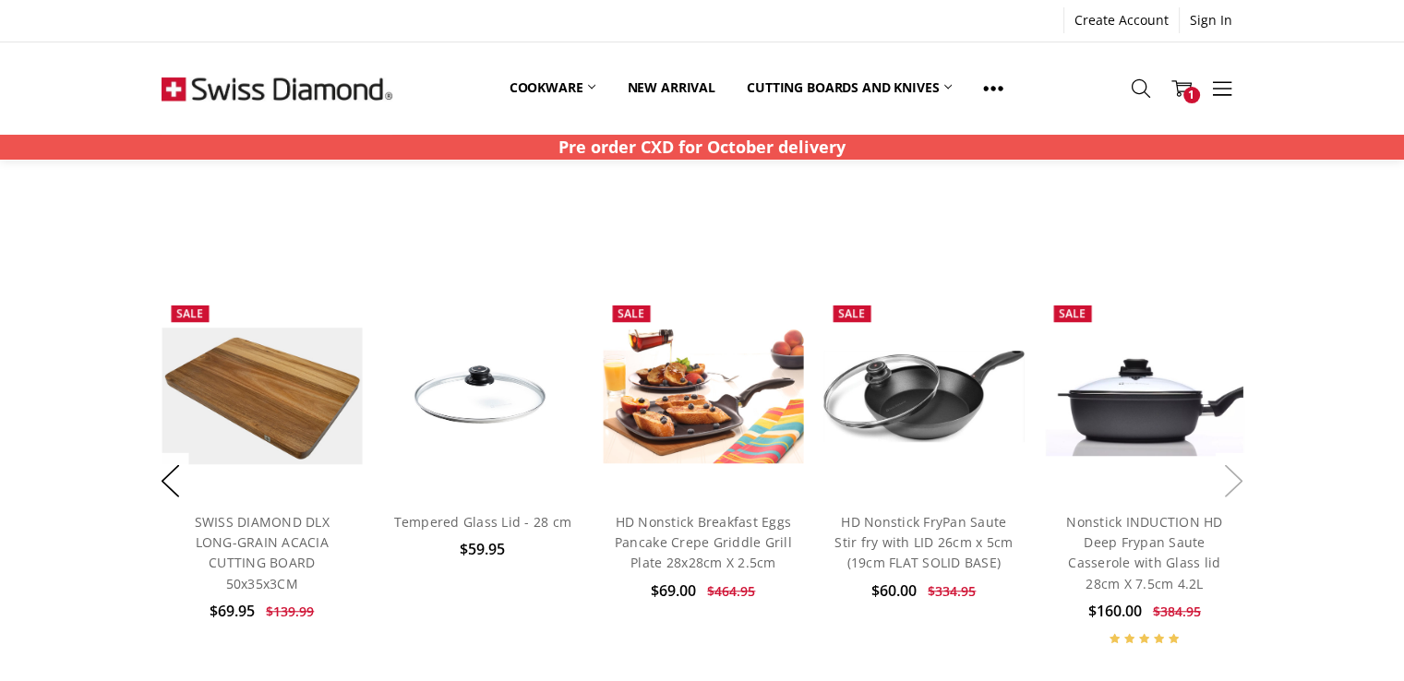
click at [1247, 476] on button "Next" at bounding box center [1234, 481] width 37 height 56
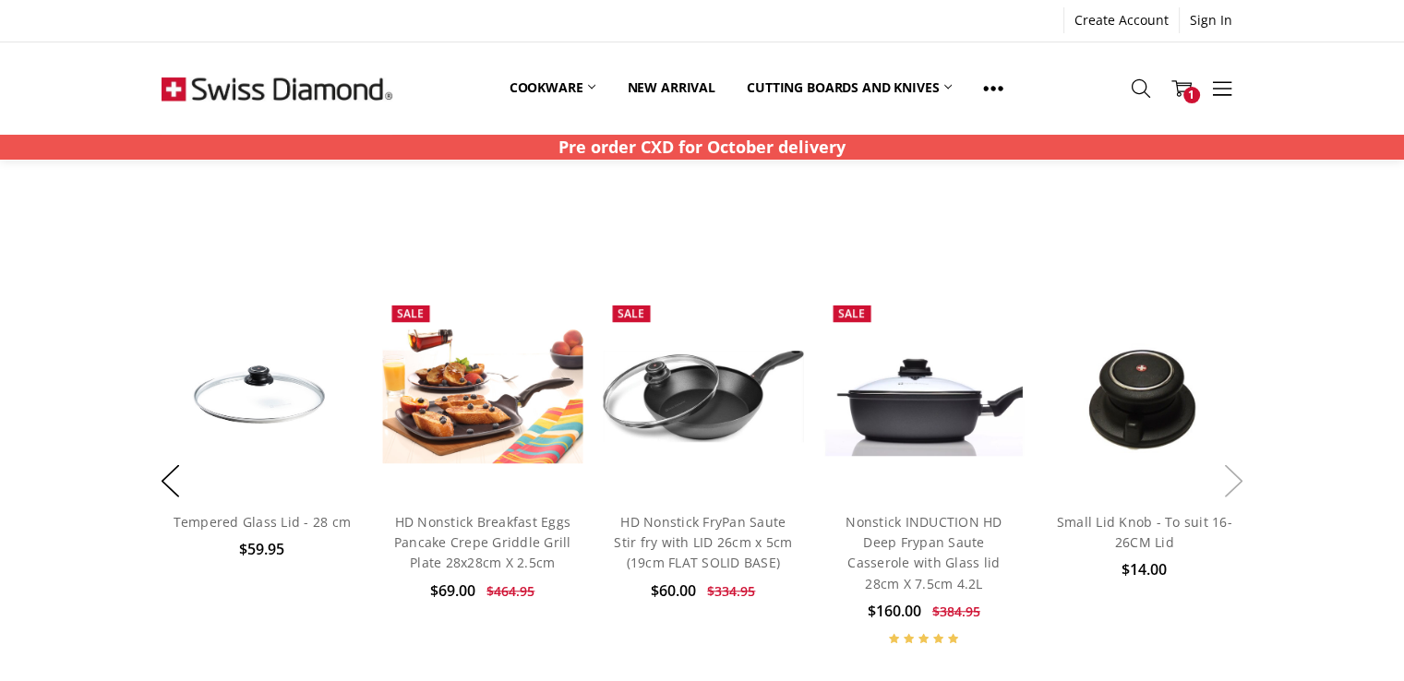
click at [1247, 476] on button "Next" at bounding box center [1234, 481] width 37 height 56
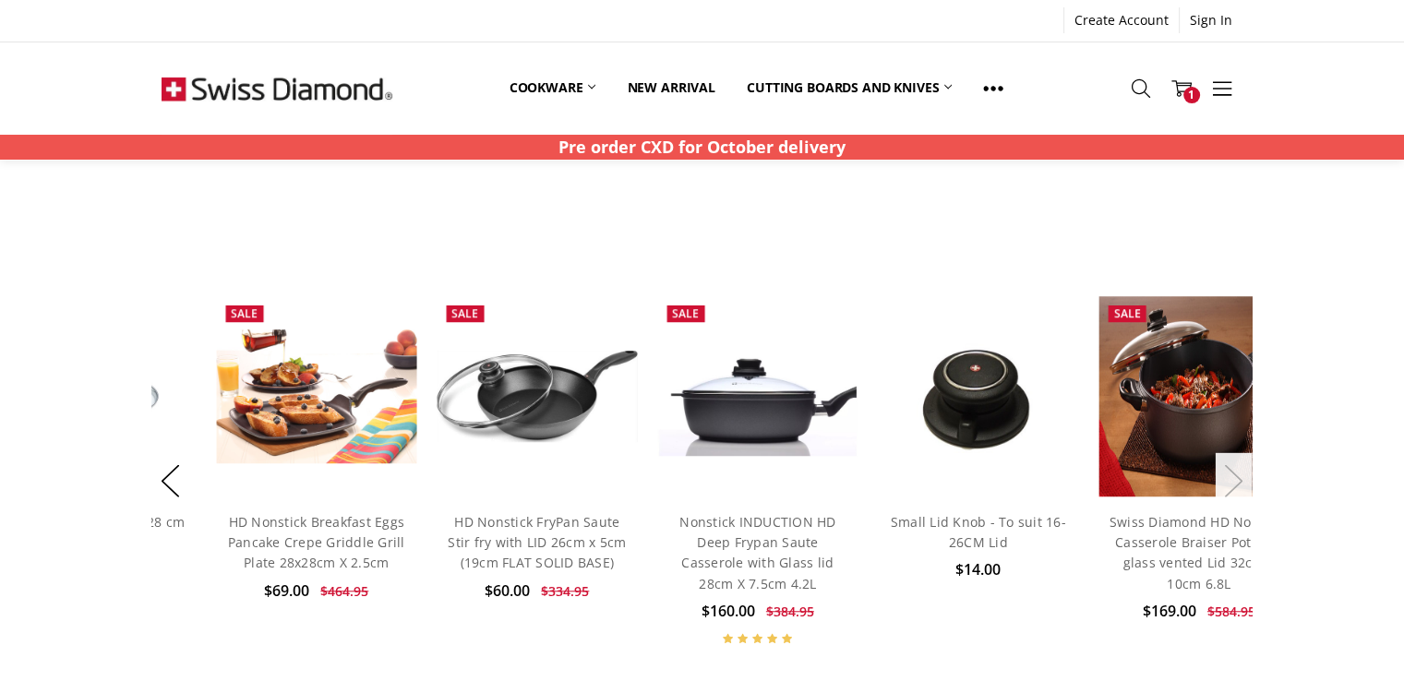
click at [1247, 476] on button "Next" at bounding box center [1234, 481] width 37 height 56
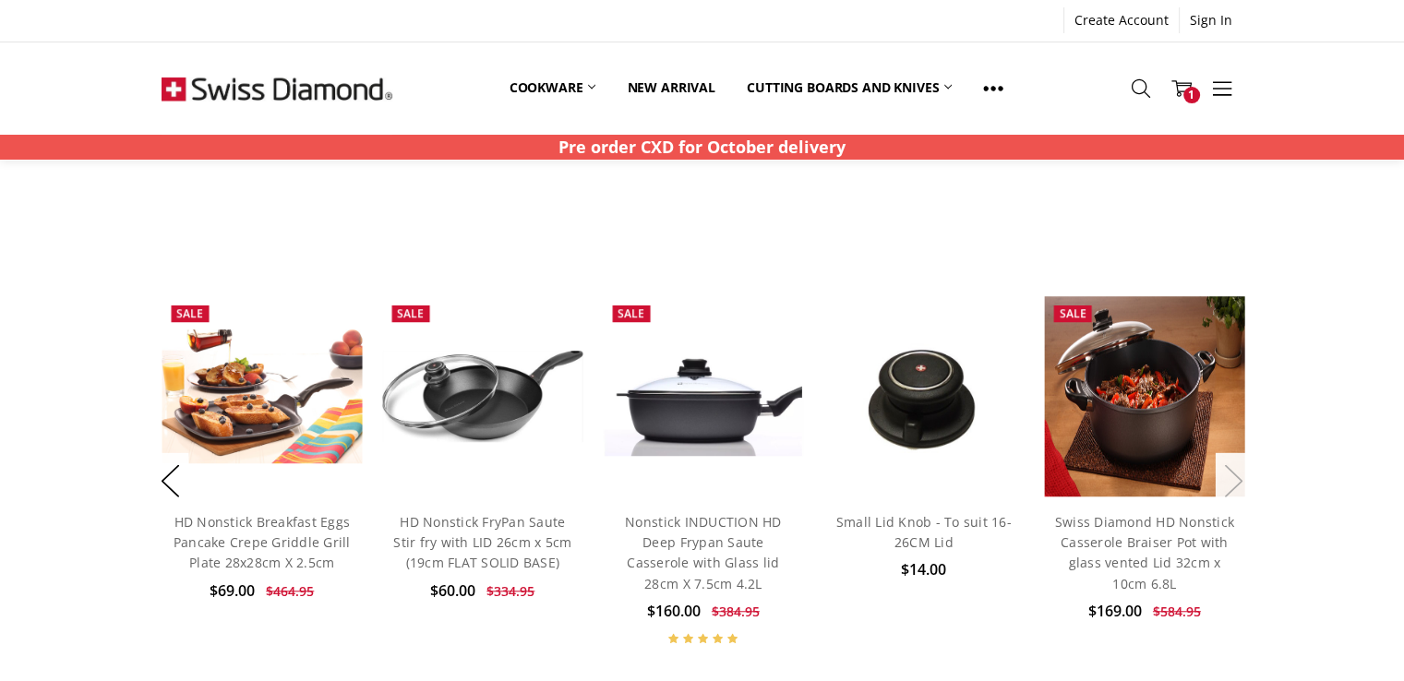
click at [1247, 476] on button "Next" at bounding box center [1234, 481] width 37 height 56
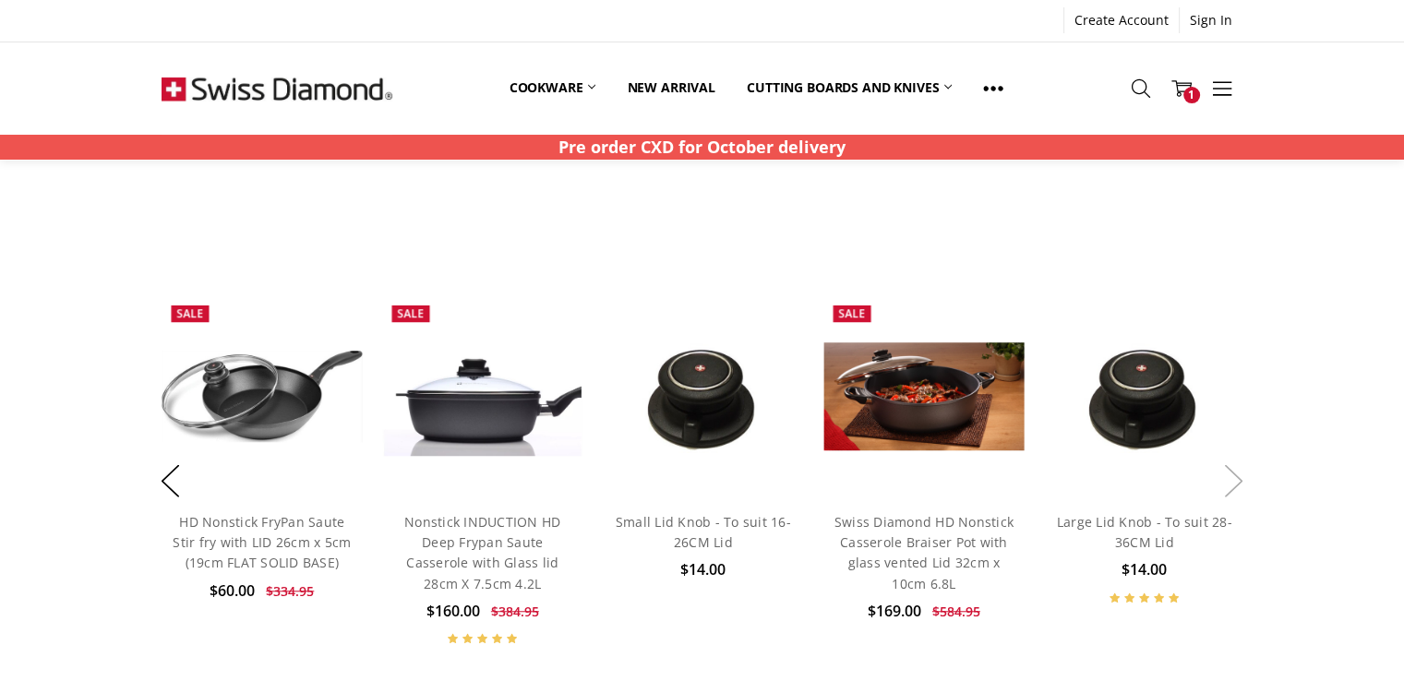
click at [1247, 476] on button "Next" at bounding box center [1234, 481] width 37 height 56
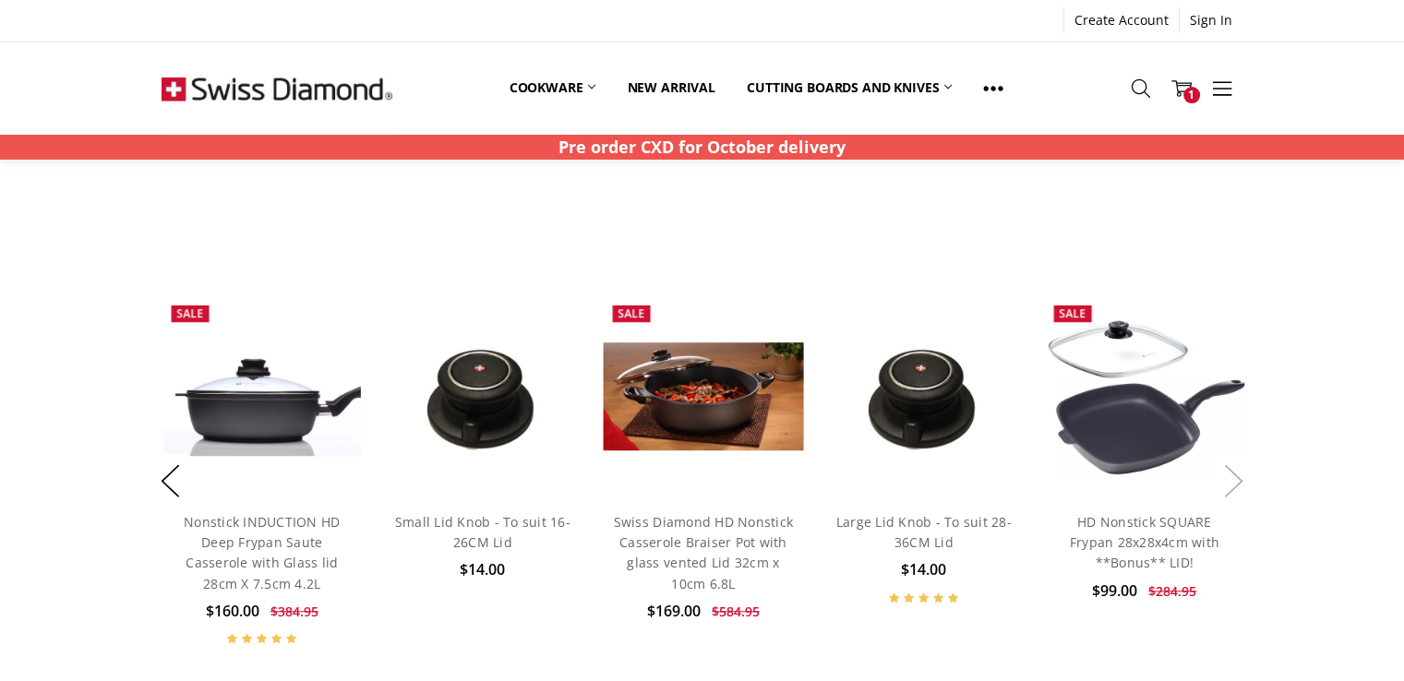
click at [1247, 476] on button "Next" at bounding box center [1234, 481] width 37 height 56
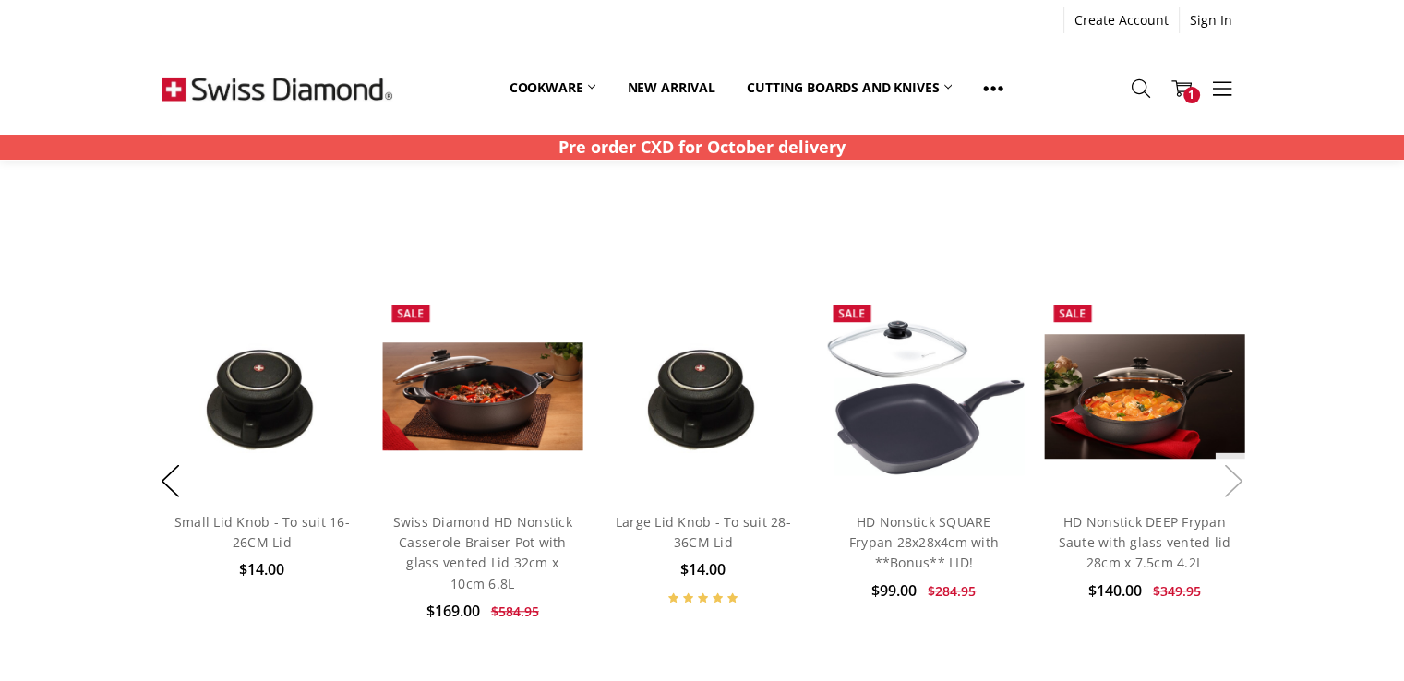
click at [1247, 476] on button "Next" at bounding box center [1234, 481] width 37 height 56
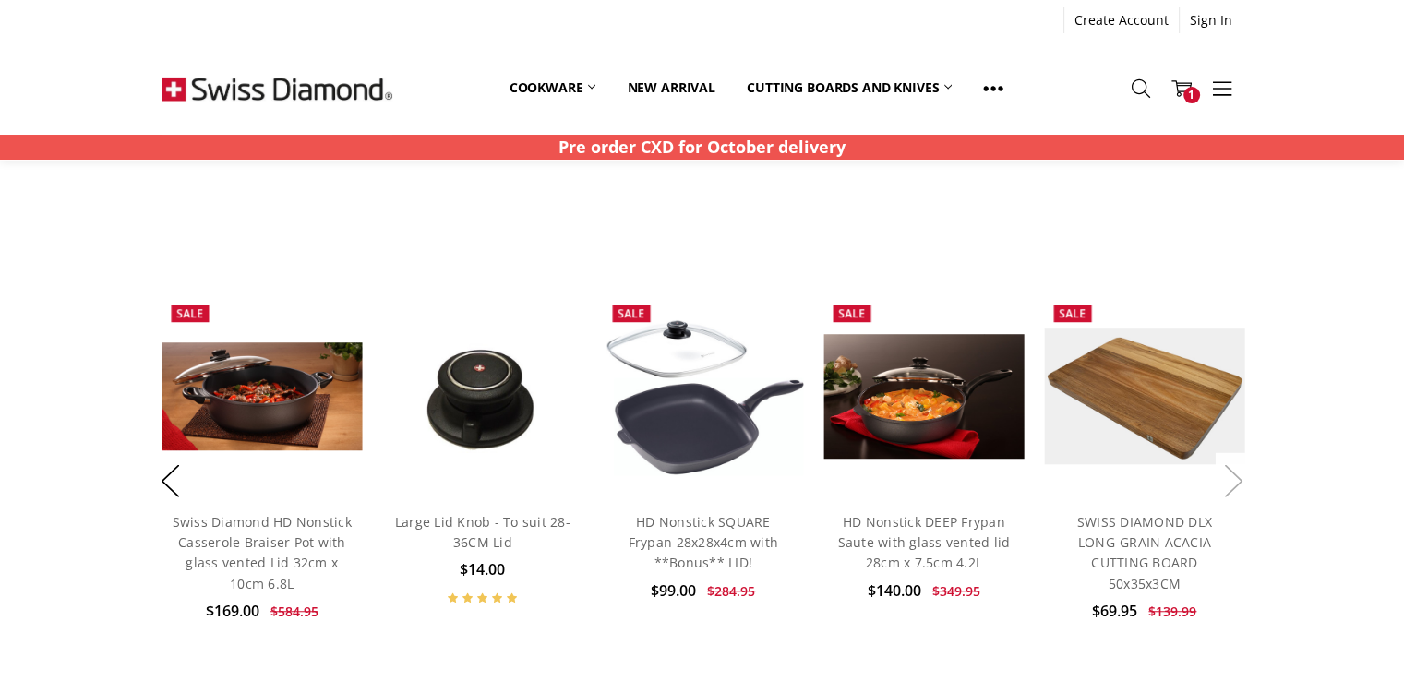
click at [1247, 476] on button "Next" at bounding box center [1234, 481] width 37 height 56
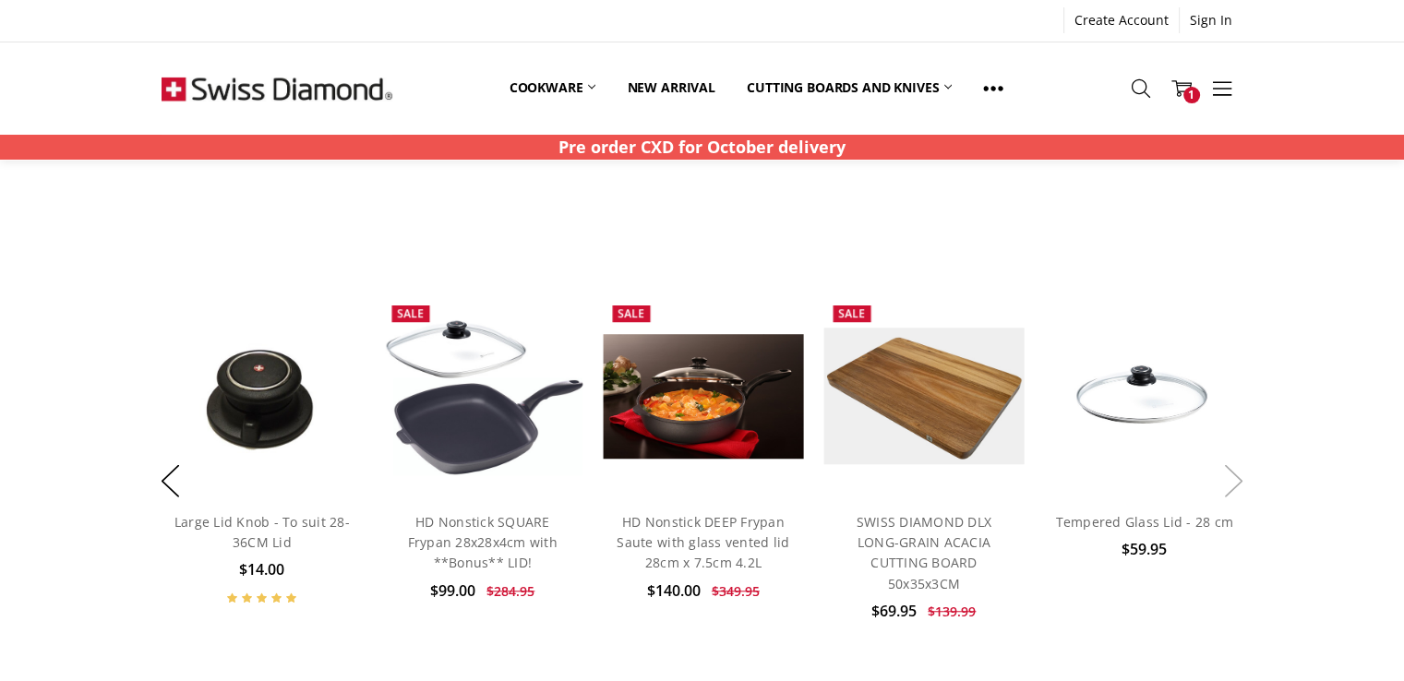
click at [1247, 476] on button "Next" at bounding box center [1234, 481] width 37 height 56
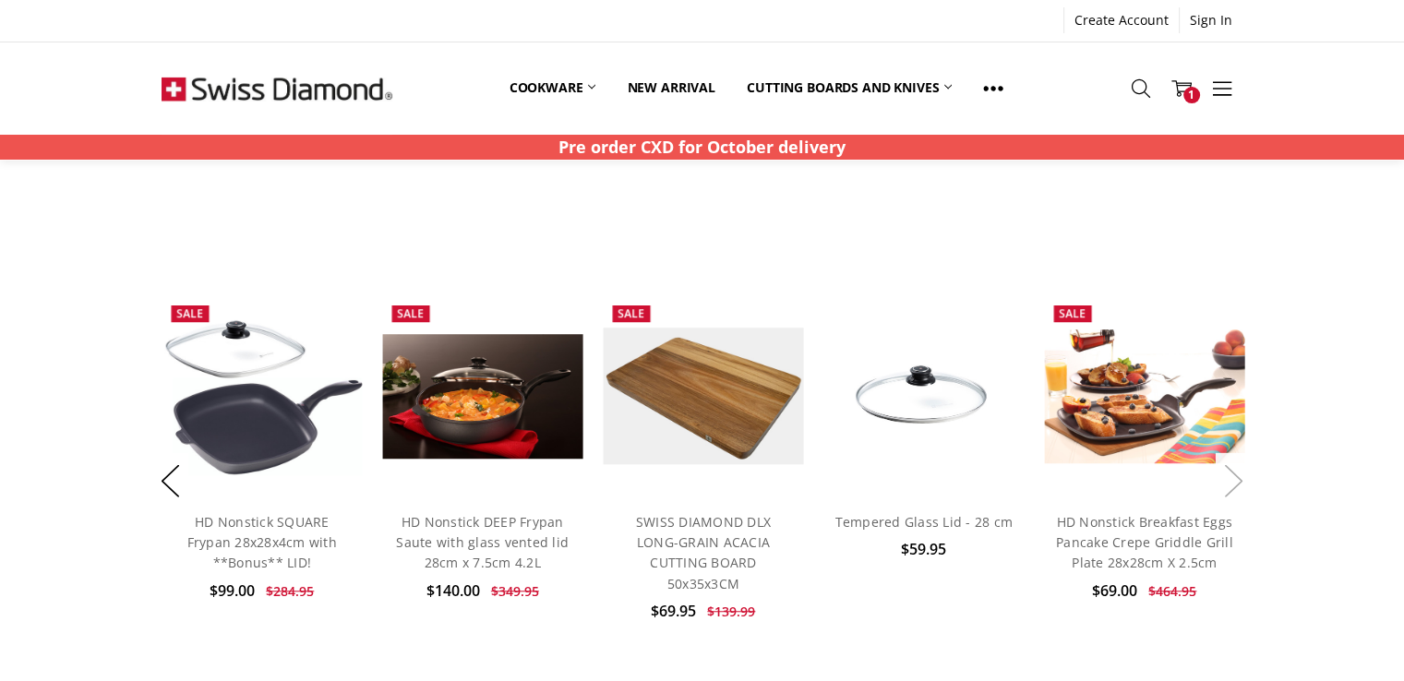
click at [1247, 476] on button "Next" at bounding box center [1234, 481] width 37 height 56
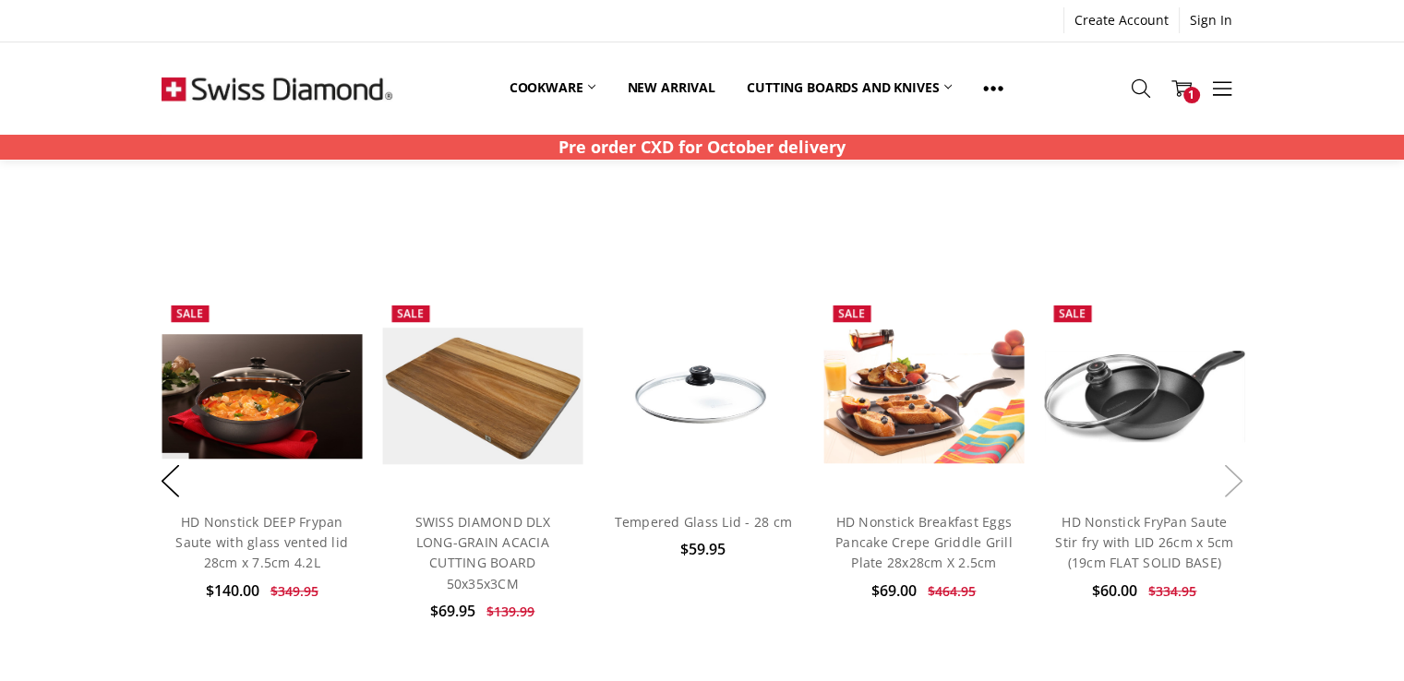
click at [1247, 476] on button "Next" at bounding box center [1234, 481] width 37 height 56
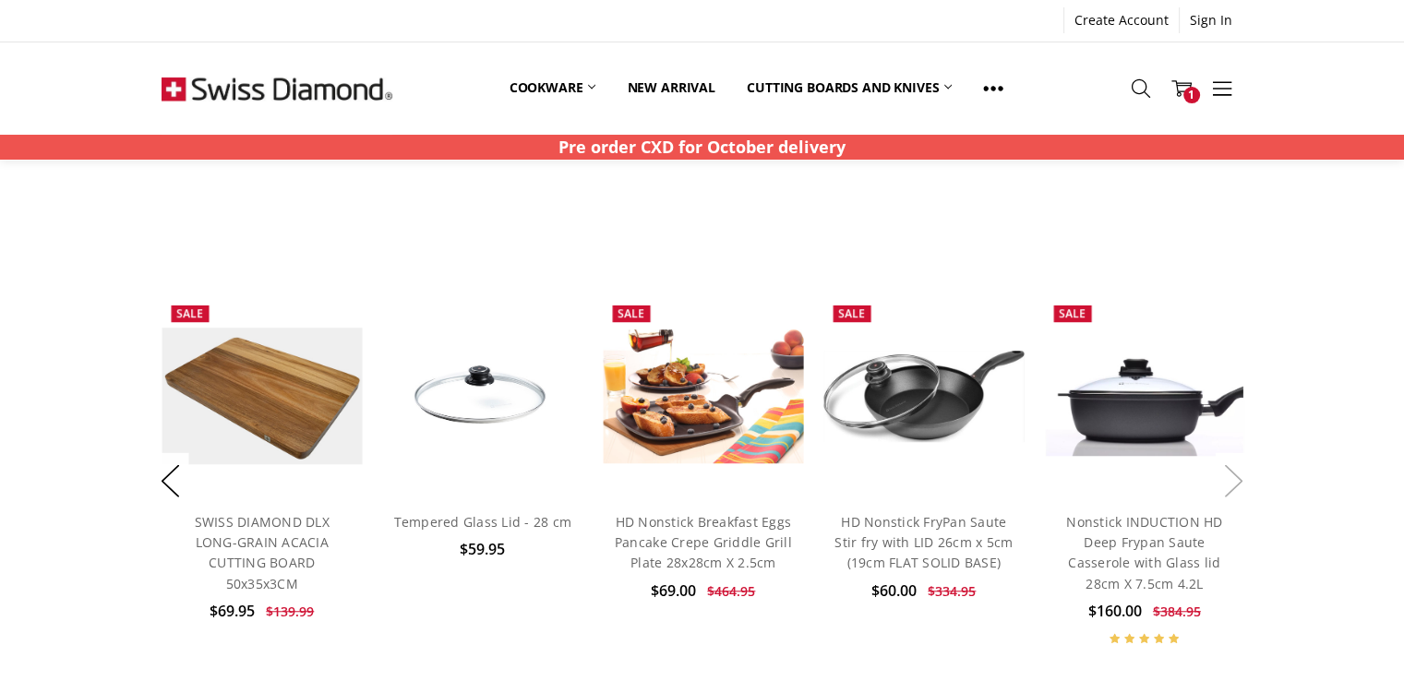
click at [1247, 476] on button "Next" at bounding box center [1234, 481] width 37 height 56
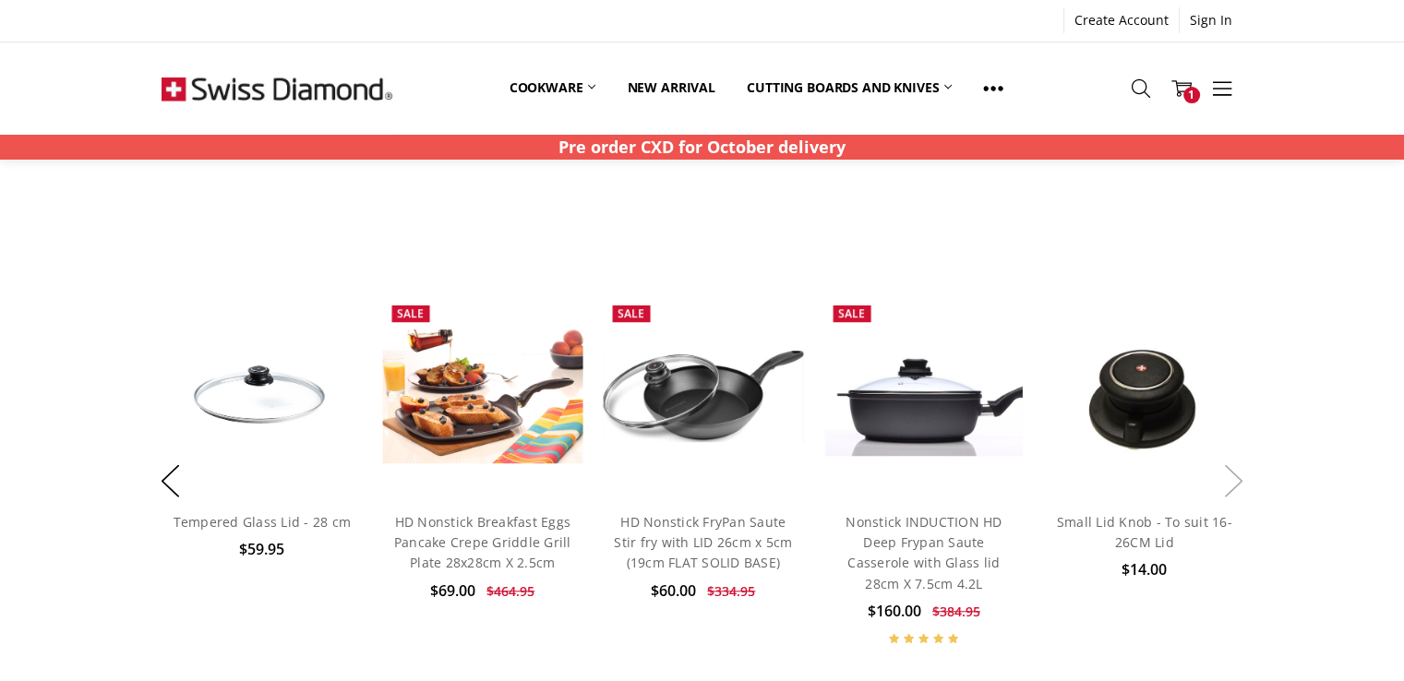
click at [1247, 476] on button "Next" at bounding box center [1234, 481] width 37 height 56
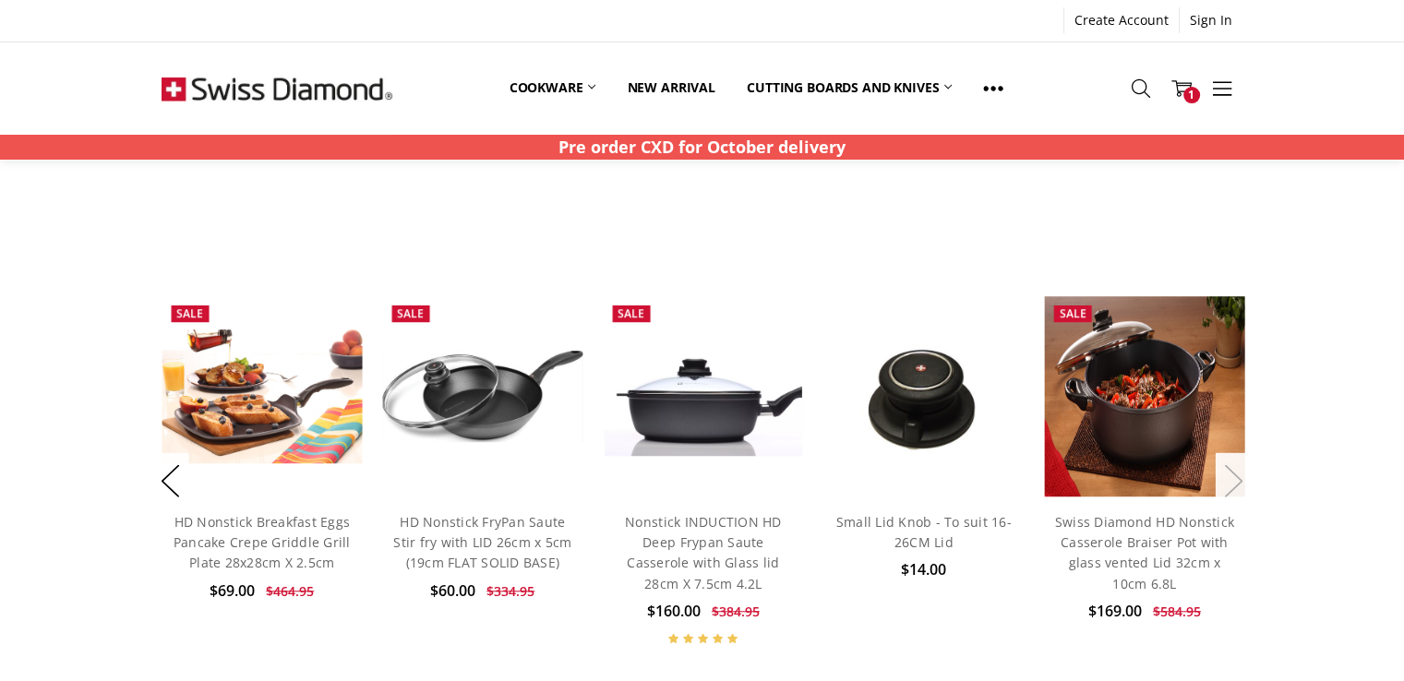
click at [1247, 476] on button "Next" at bounding box center [1234, 481] width 37 height 56
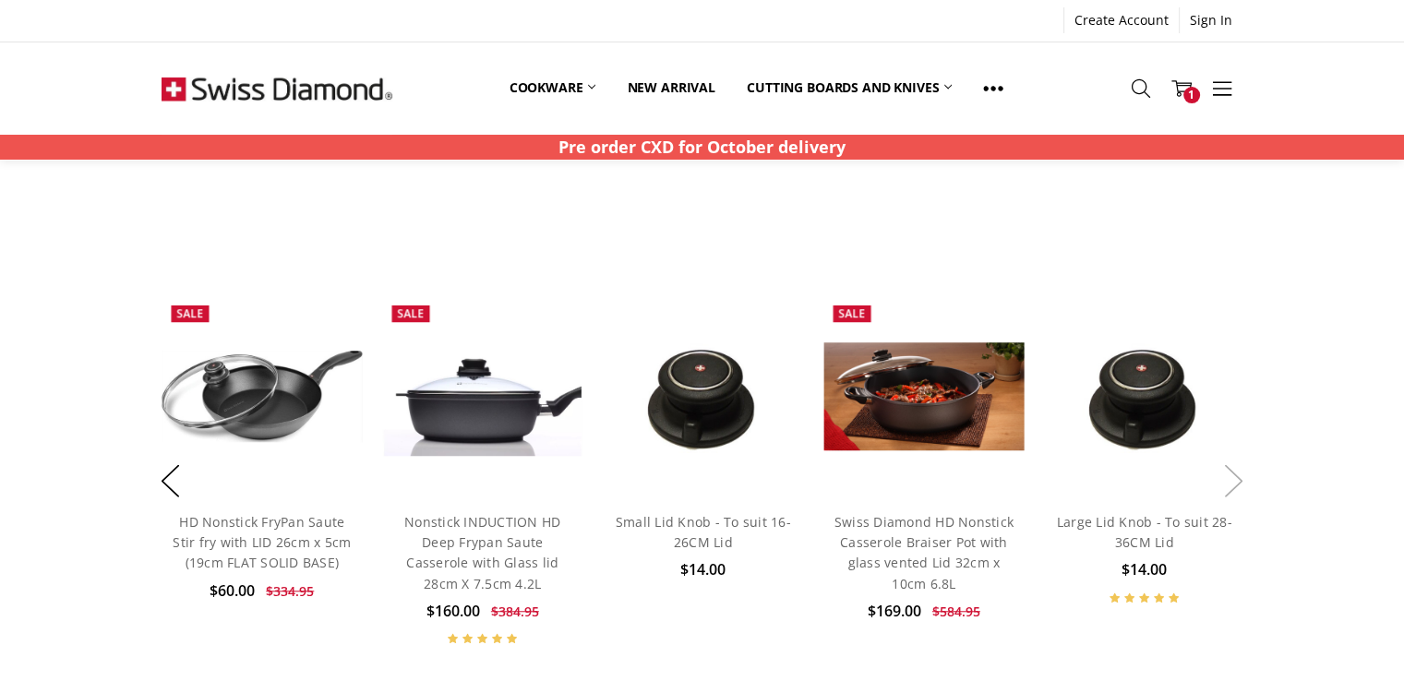
click at [1237, 479] on button "Next" at bounding box center [1234, 481] width 37 height 56
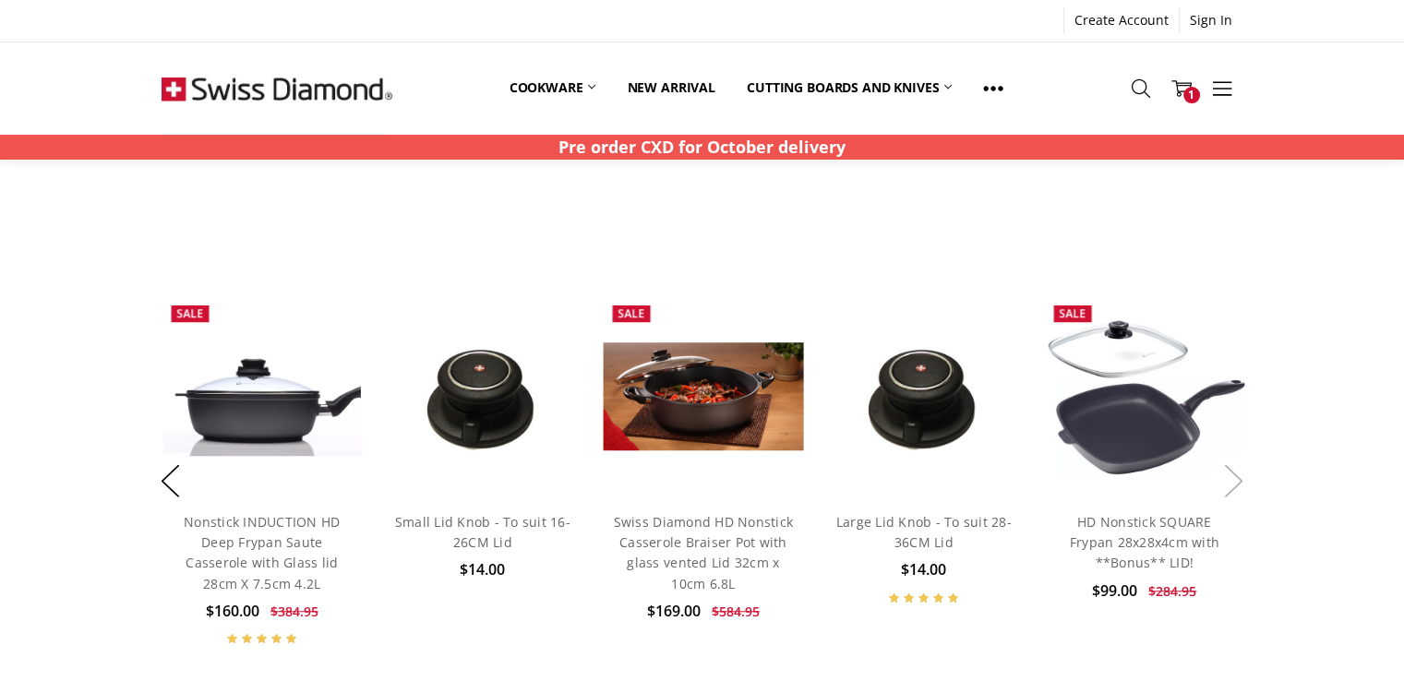
click at [1237, 479] on button "Next" at bounding box center [1234, 481] width 37 height 56
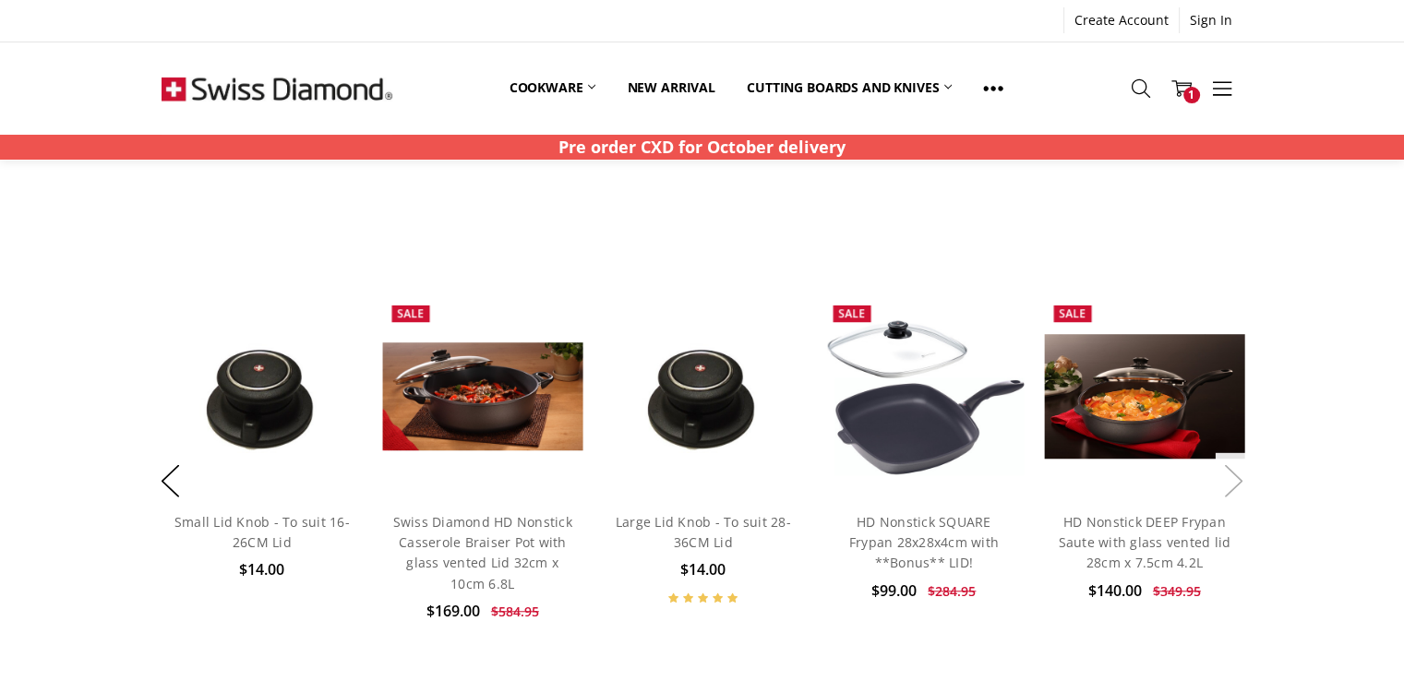
click at [1237, 479] on button "Next" at bounding box center [1234, 481] width 37 height 56
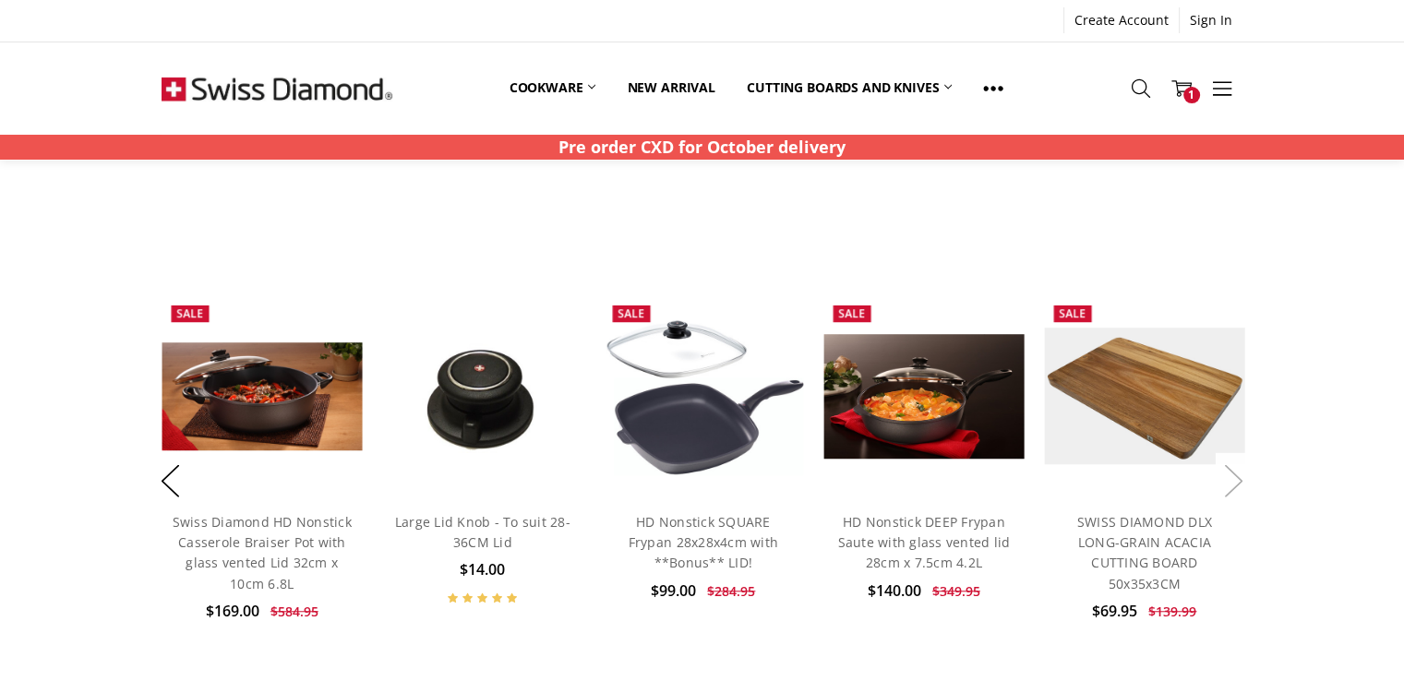
click at [1237, 479] on button "Next" at bounding box center [1234, 481] width 37 height 56
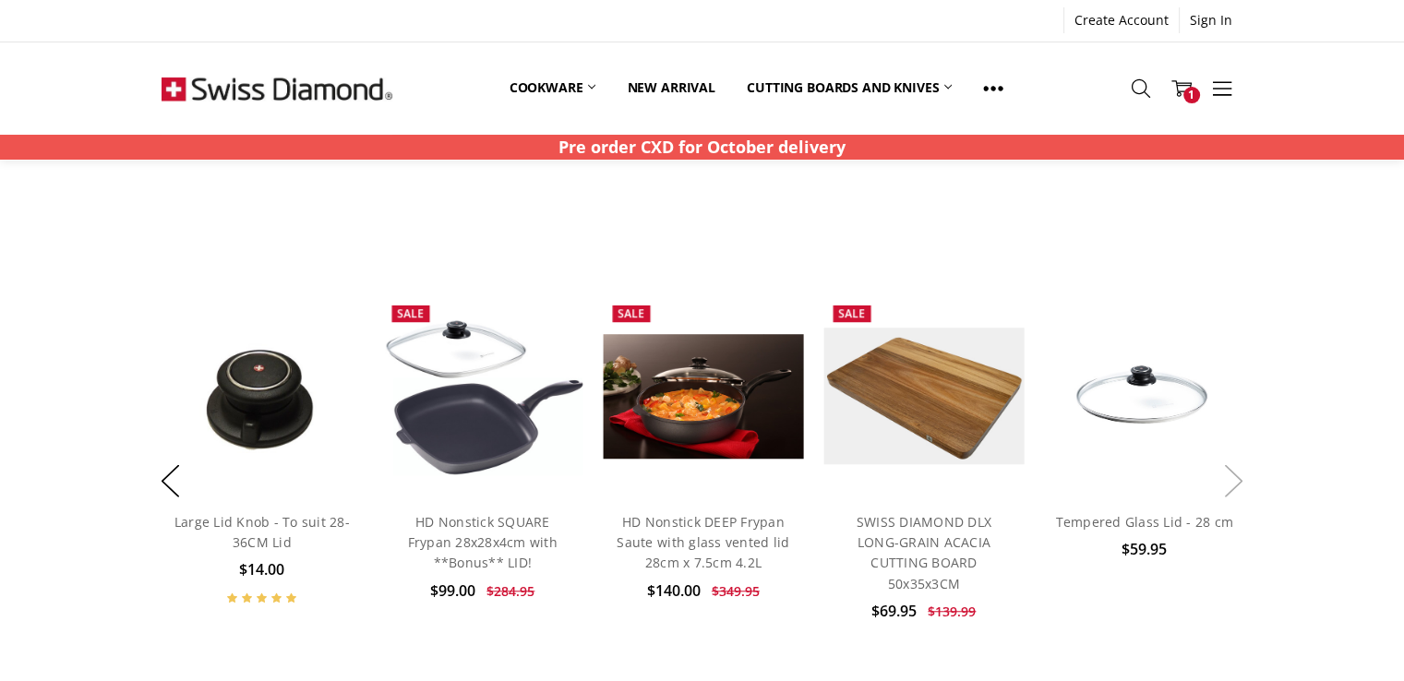
click at [1244, 484] on button "Next" at bounding box center [1234, 481] width 37 height 56
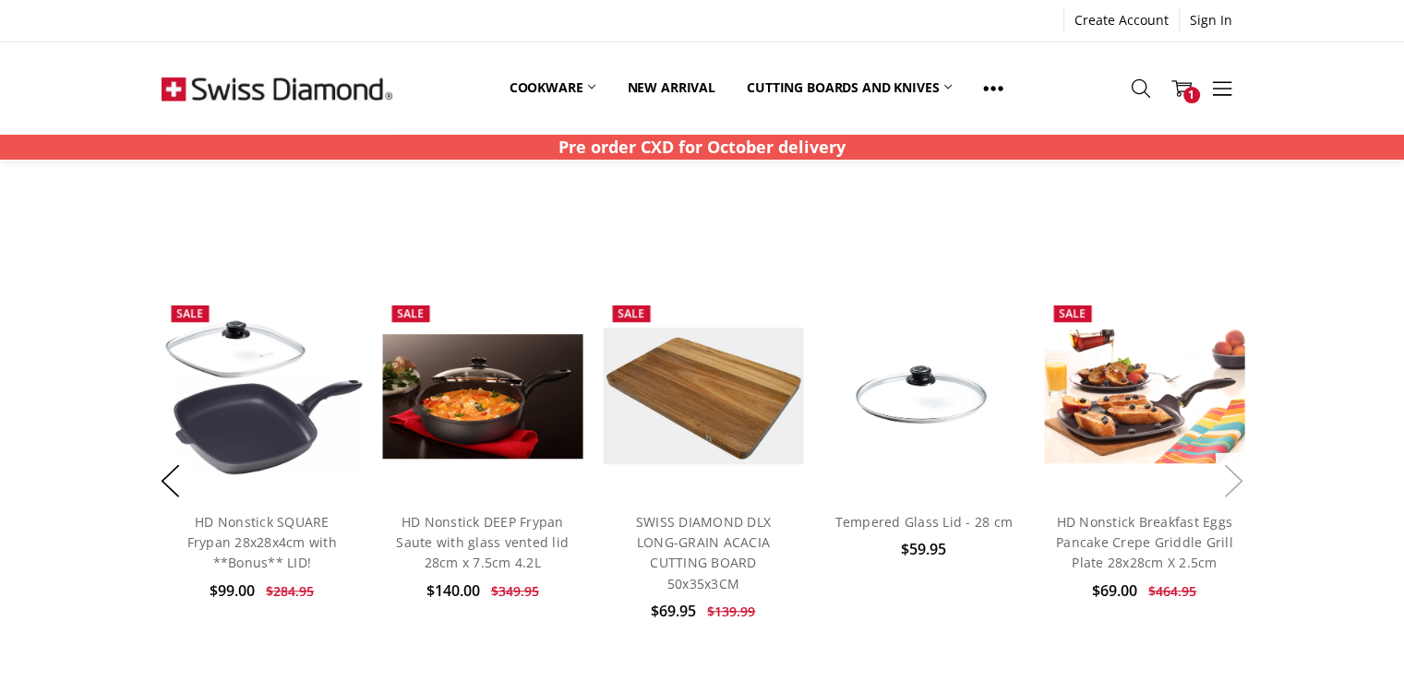
click at [1244, 484] on button "Next" at bounding box center [1234, 481] width 37 height 56
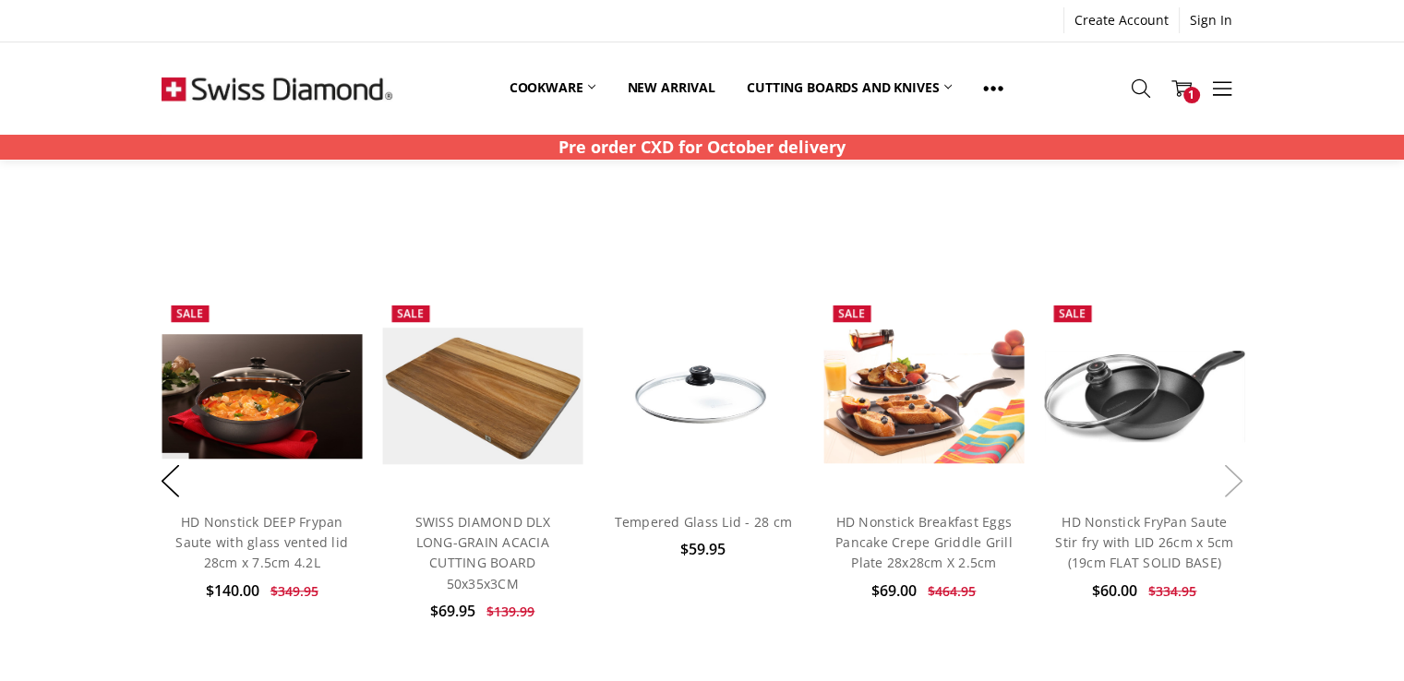
click at [1244, 484] on button "Next" at bounding box center [1234, 481] width 37 height 56
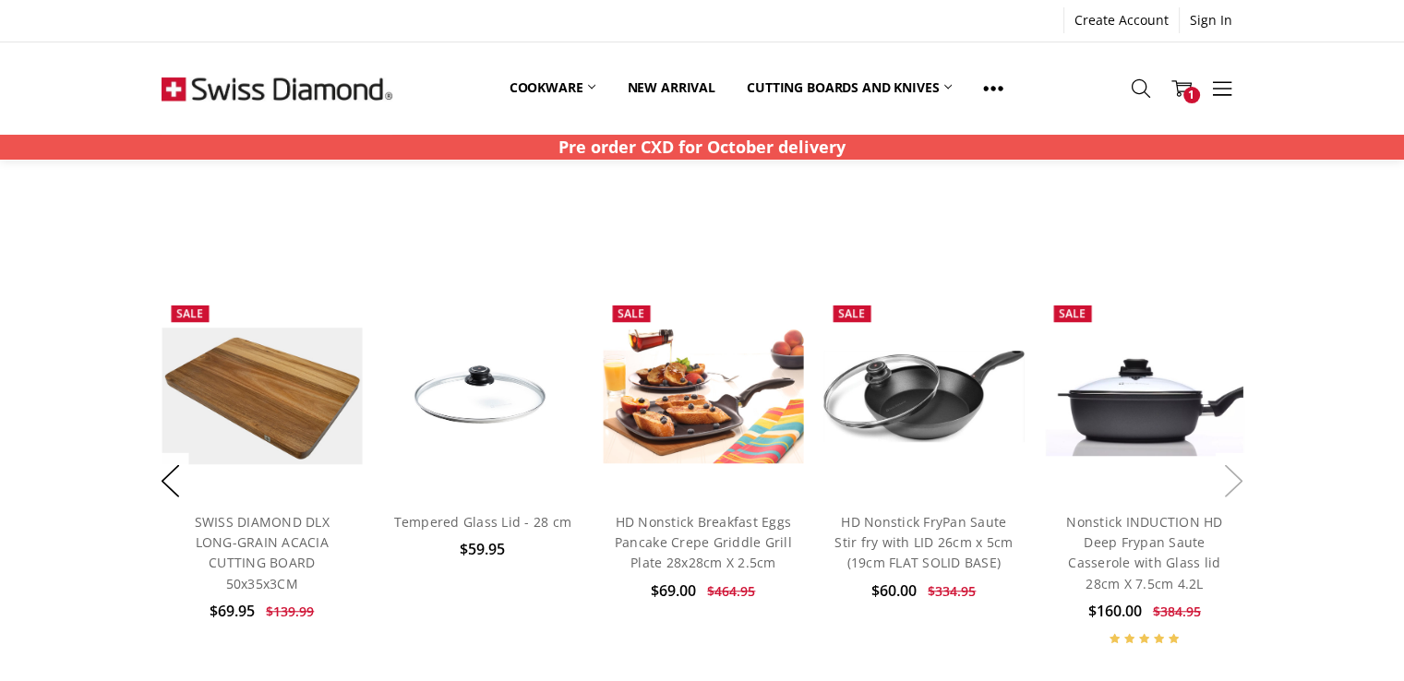
click at [1244, 484] on button "Next" at bounding box center [1234, 481] width 37 height 56
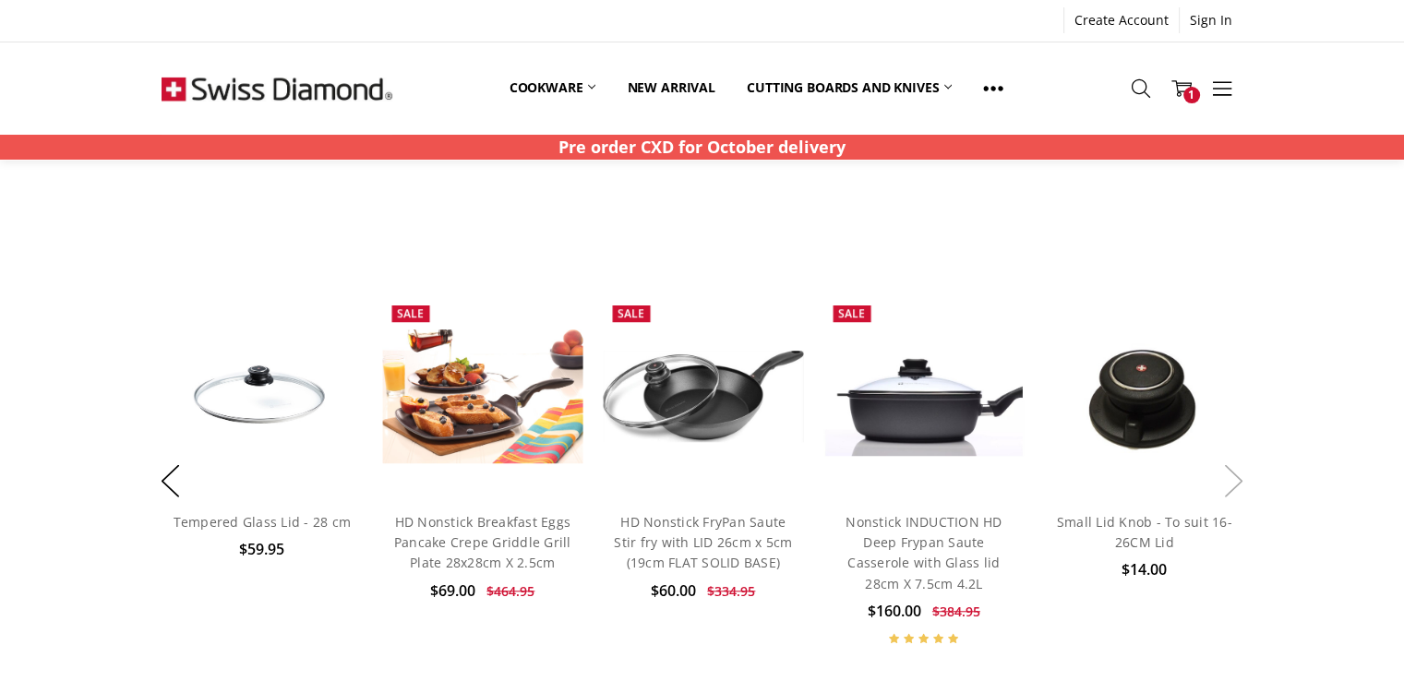
click at [1244, 484] on button "Next" at bounding box center [1234, 481] width 37 height 56
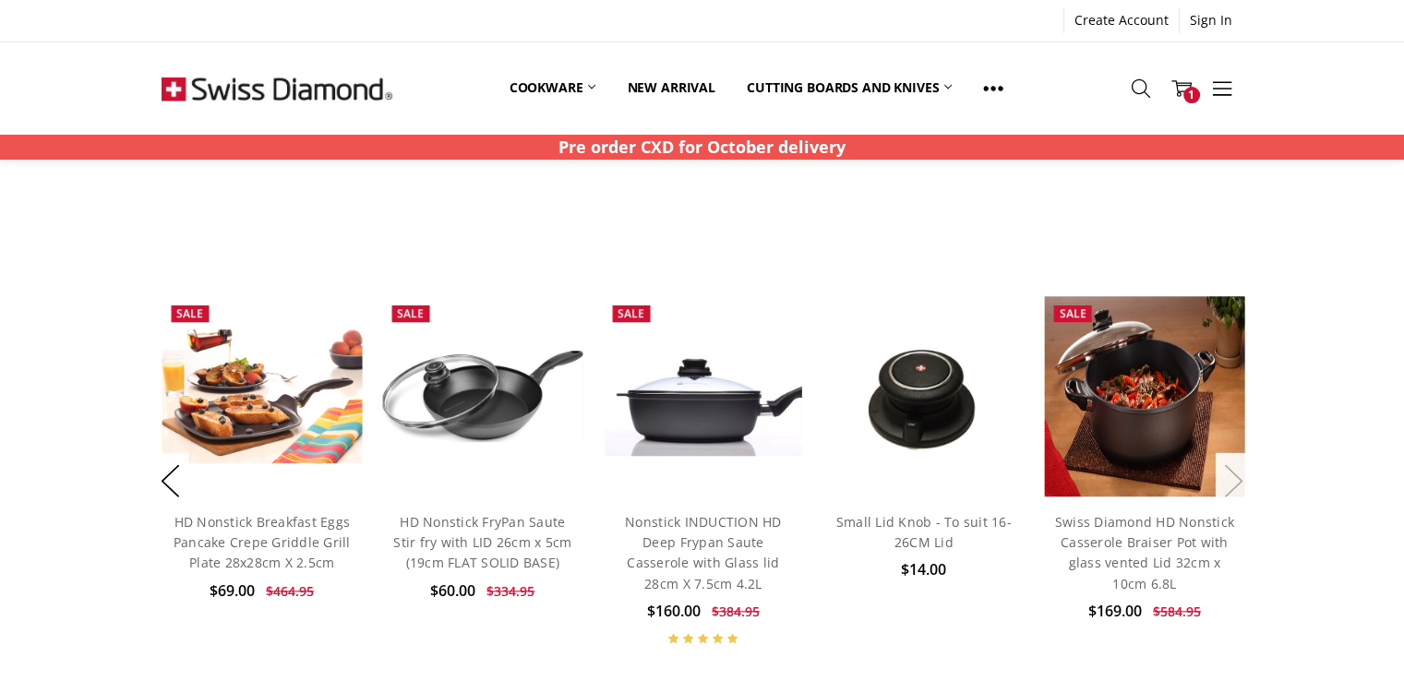
click at [1244, 484] on button "Next" at bounding box center [1234, 481] width 37 height 56
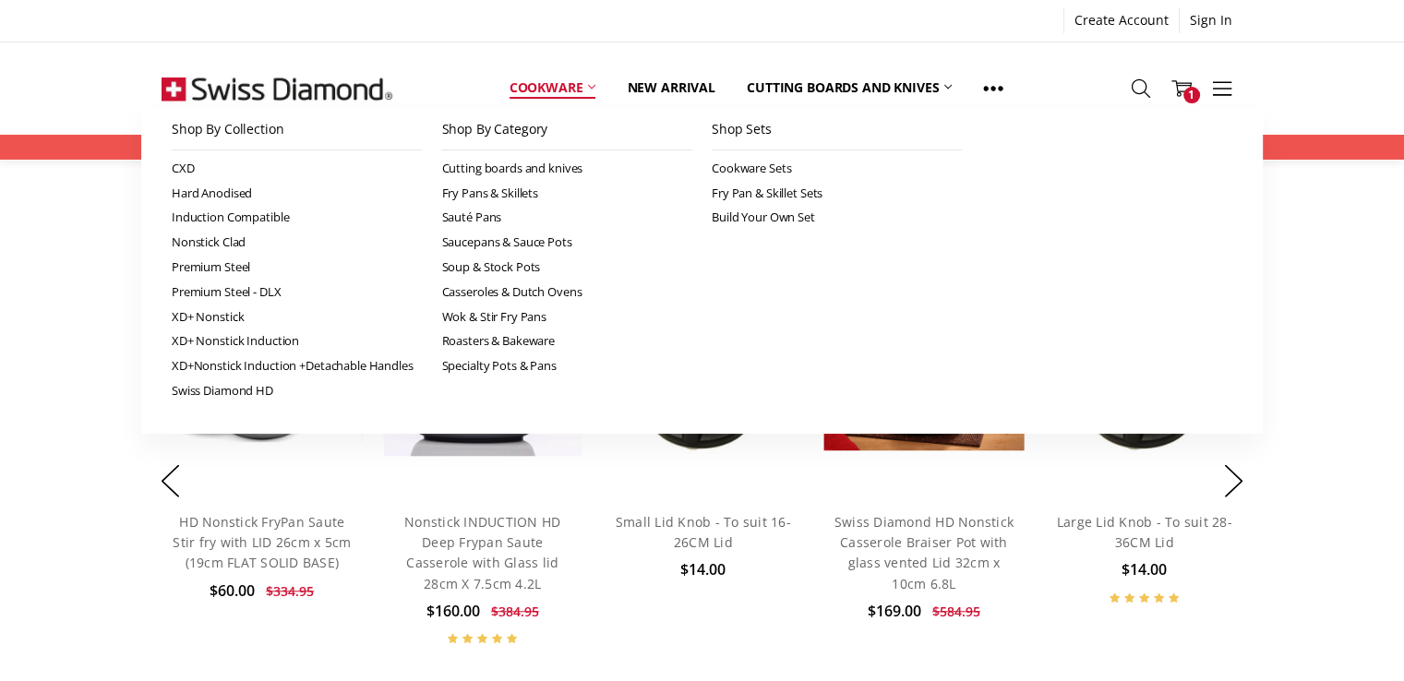
click at [566, 86] on link "Cookware" at bounding box center [553, 87] width 118 height 41
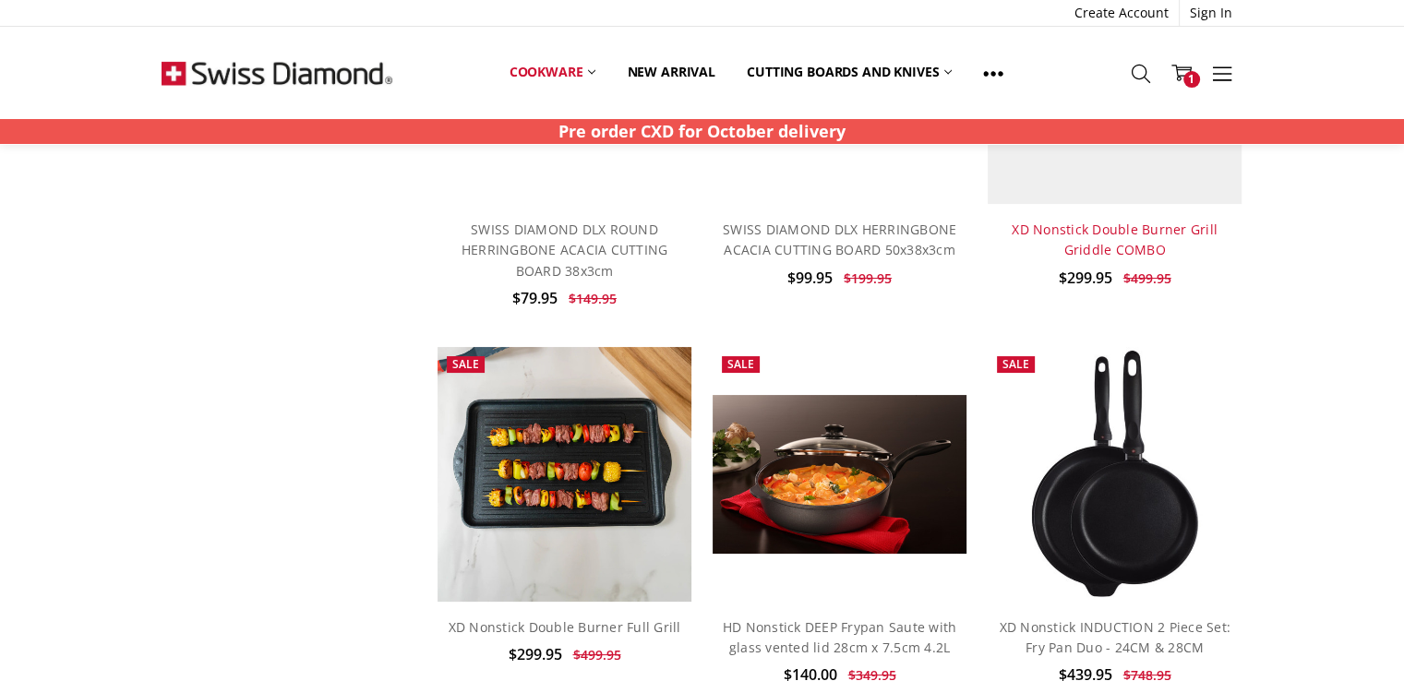
scroll to position [7201, 0]
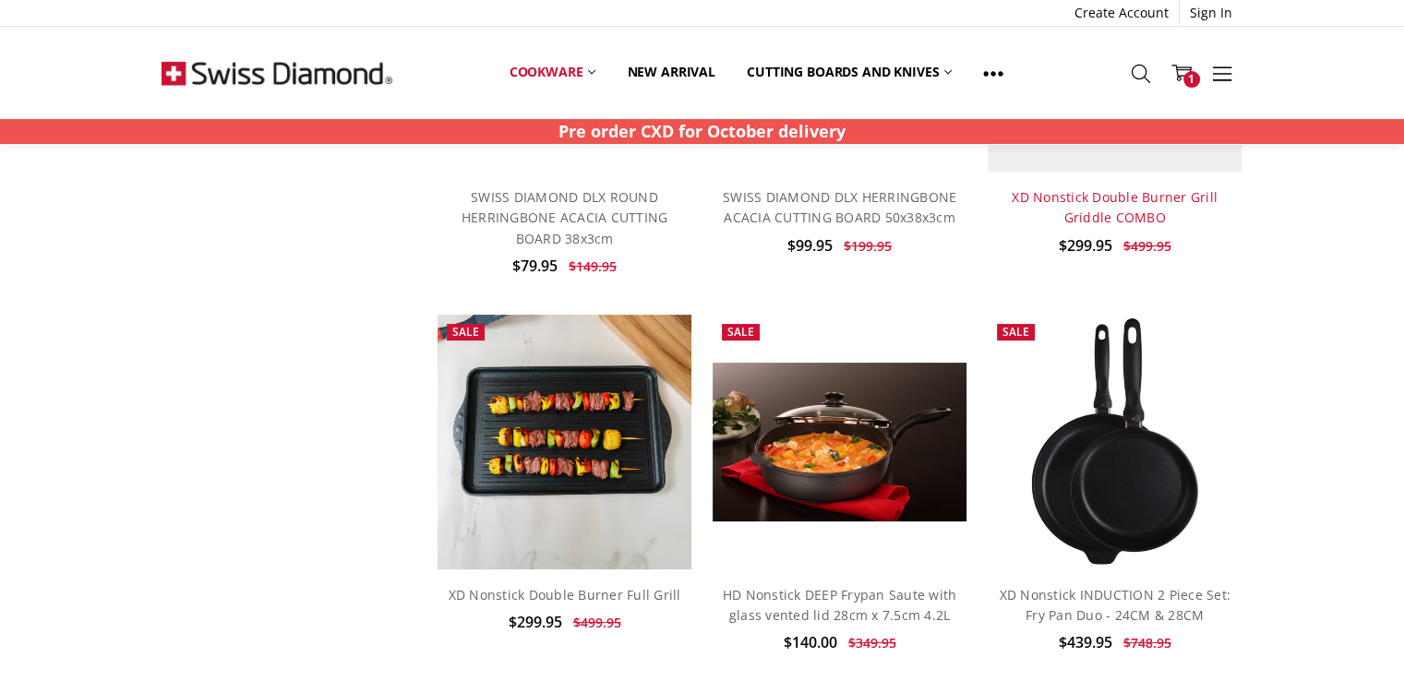
click at [1105, 188] on link "XD Nonstick Double Burner Grill Griddle COMBO" at bounding box center [1115, 207] width 206 height 38
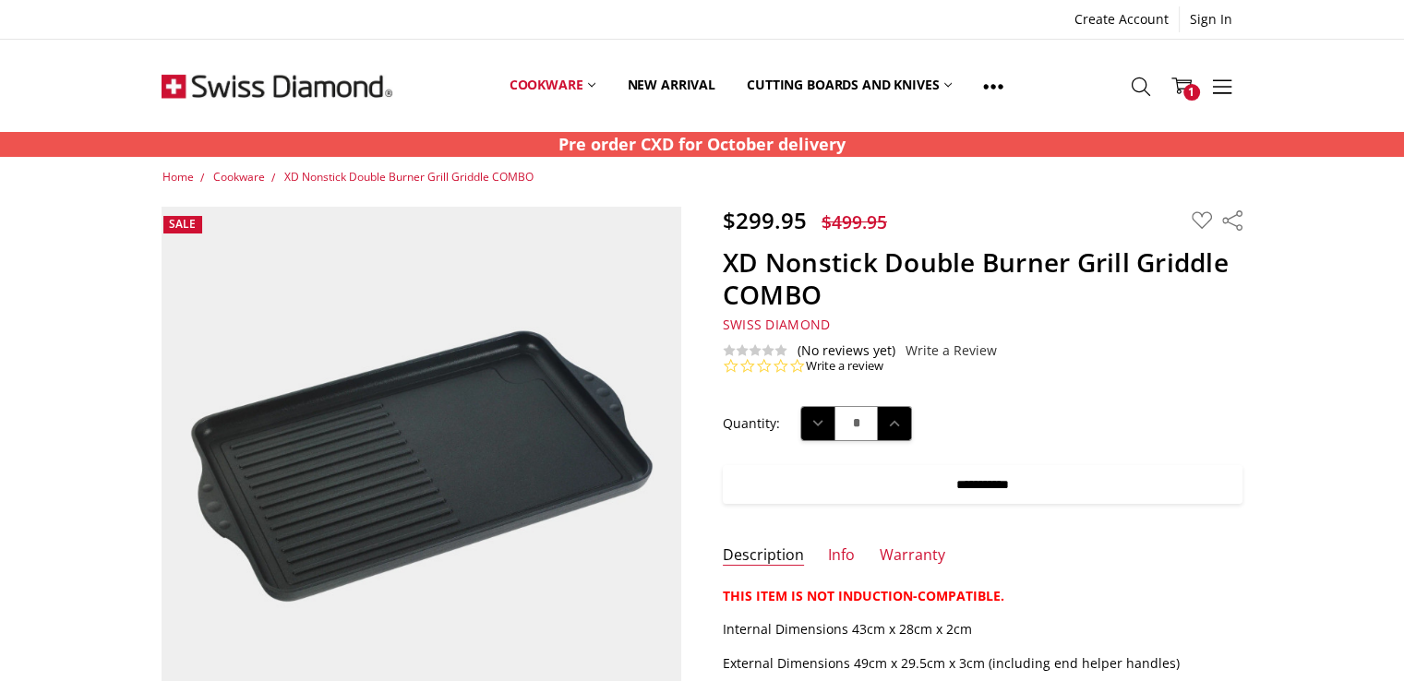
click at [1002, 483] on input "**********" at bounding box center [983, 484] width 520 height 39
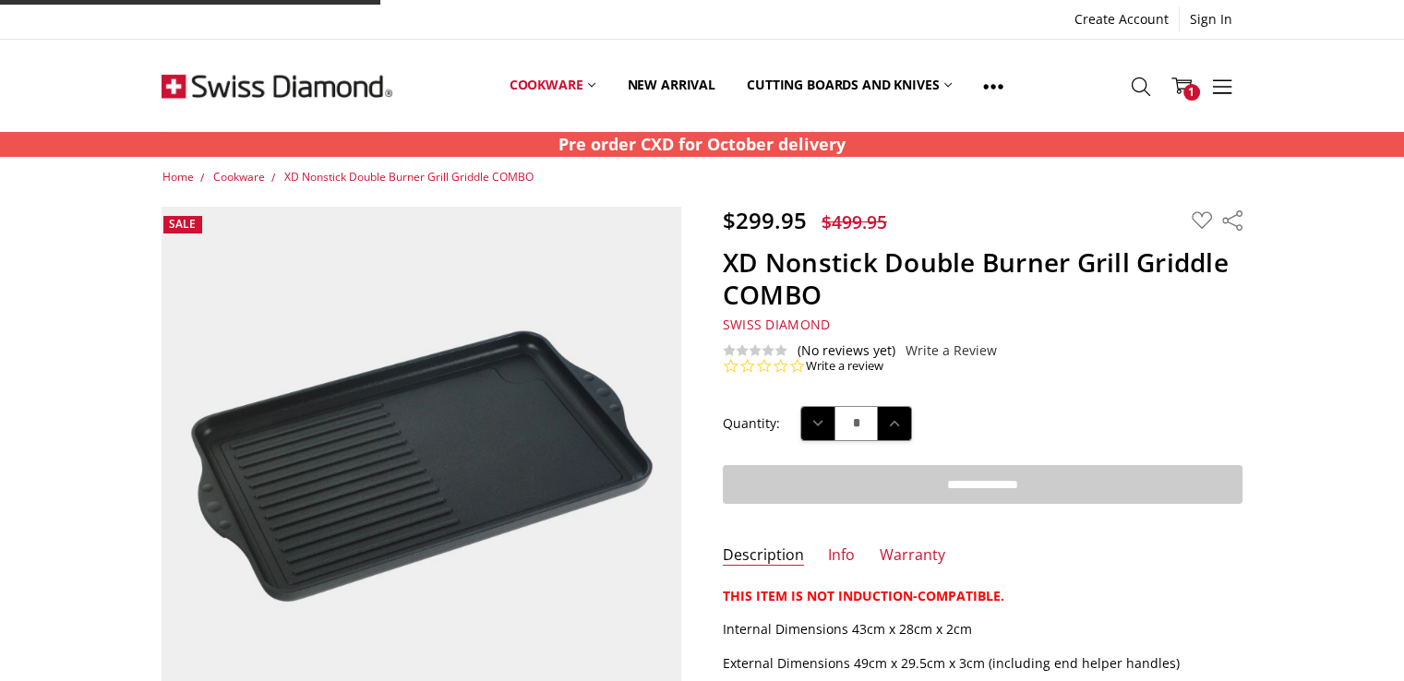
type input "**********"
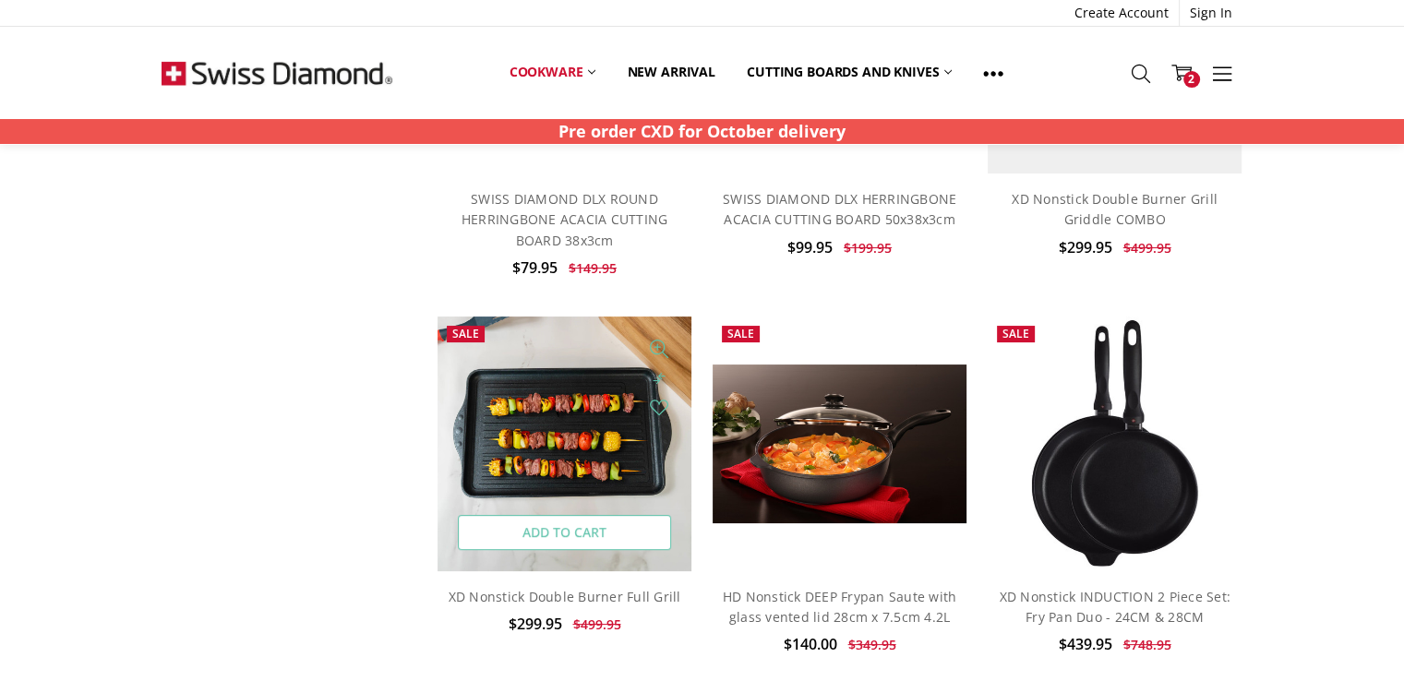
scroll to position [7201, 0]
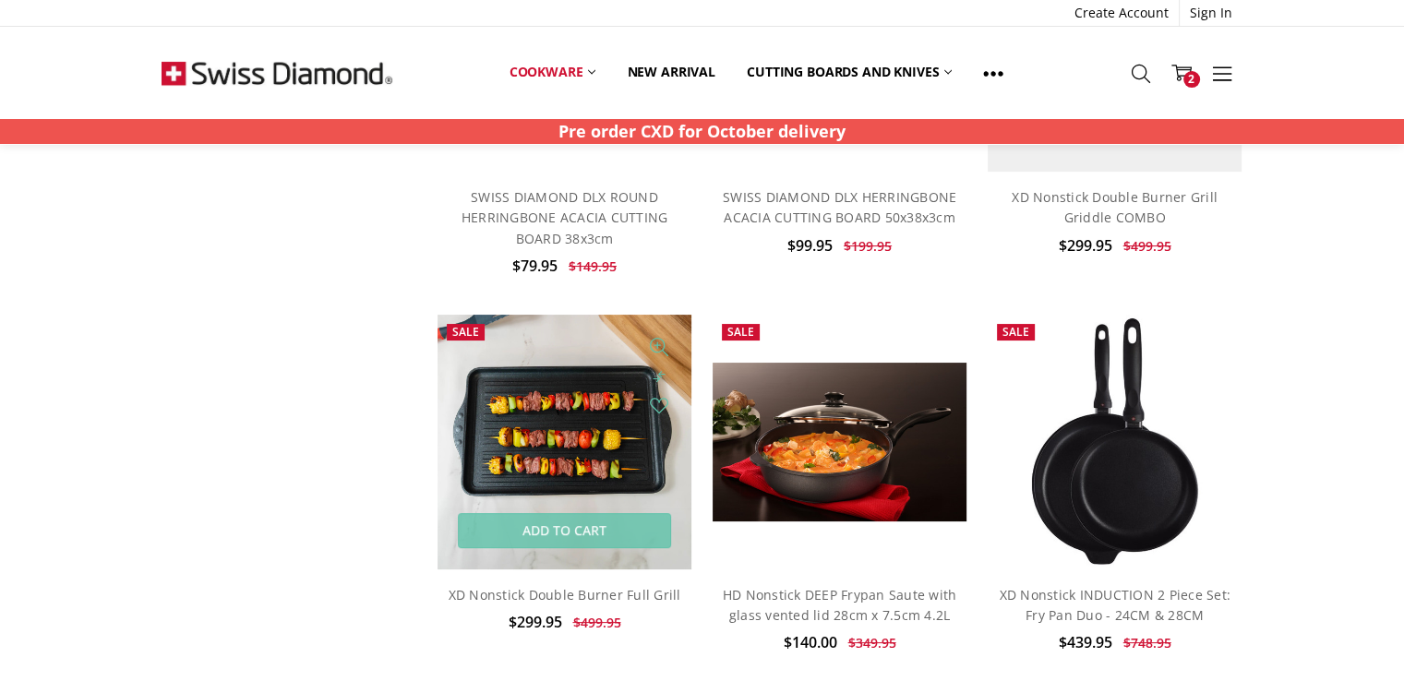
click at [547, 374] on img at bounding box center [565, 442] width 255 height 255
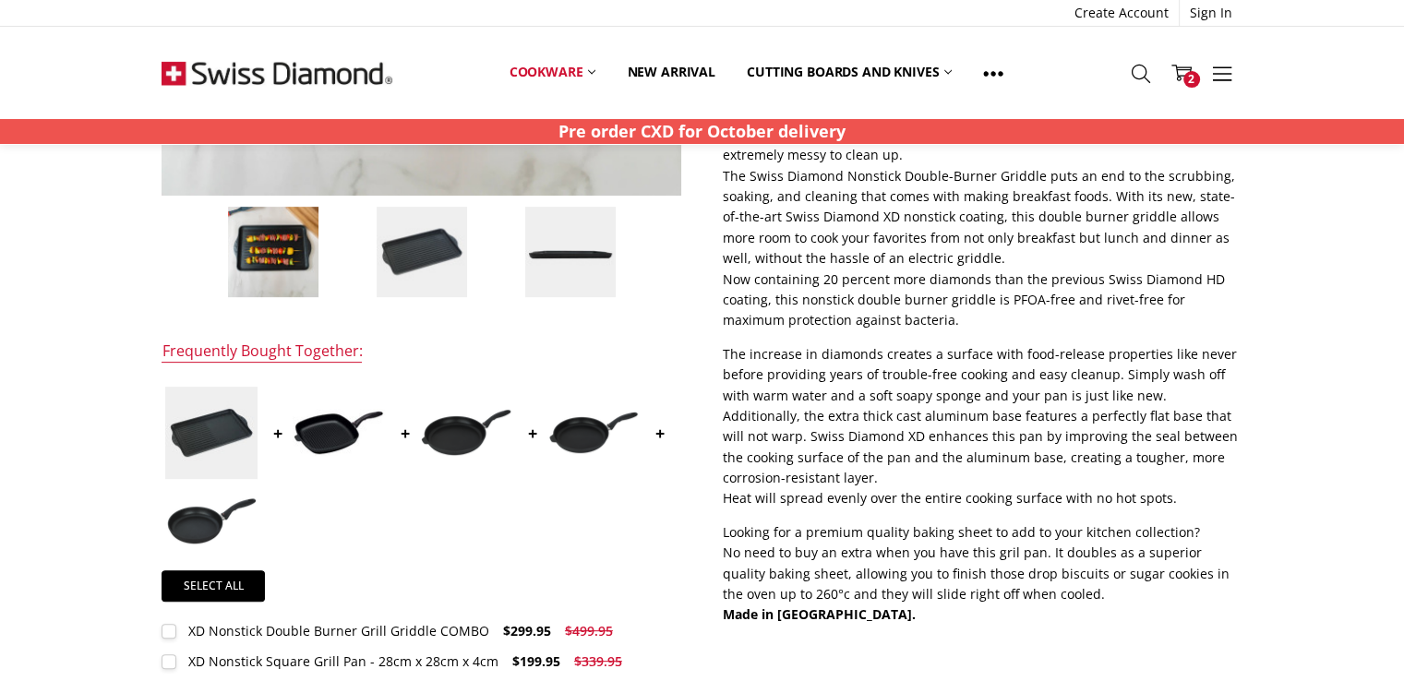
scroll to position [554, 0]
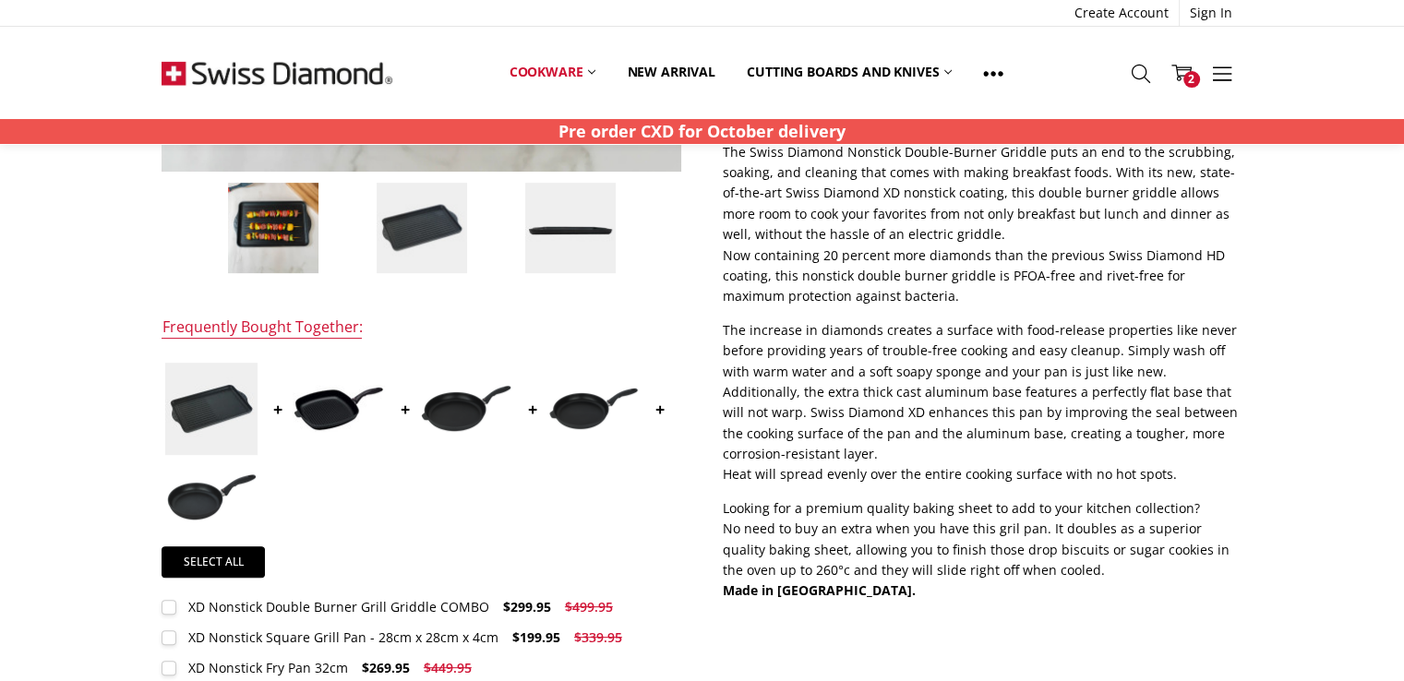
click at [210, 412] on img at bounding box center [211, 409] width 92 height 92
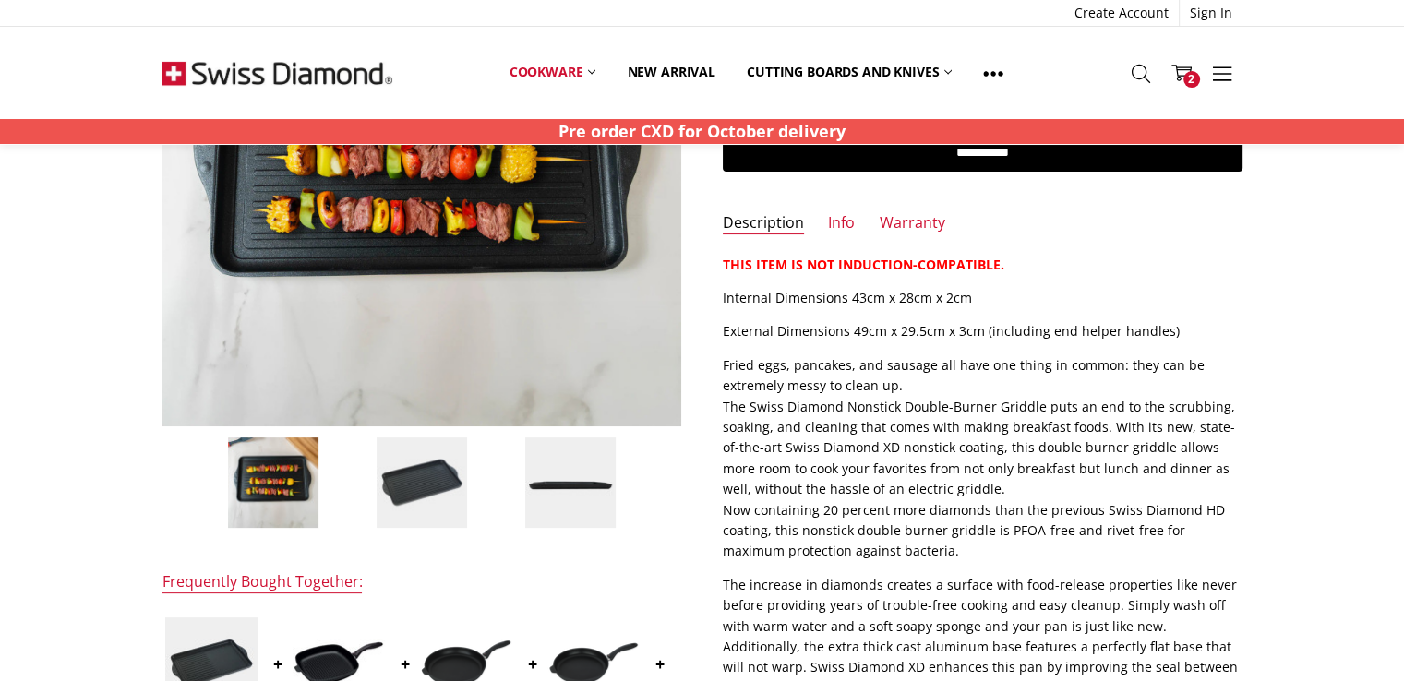
scroll to position [277, 0]
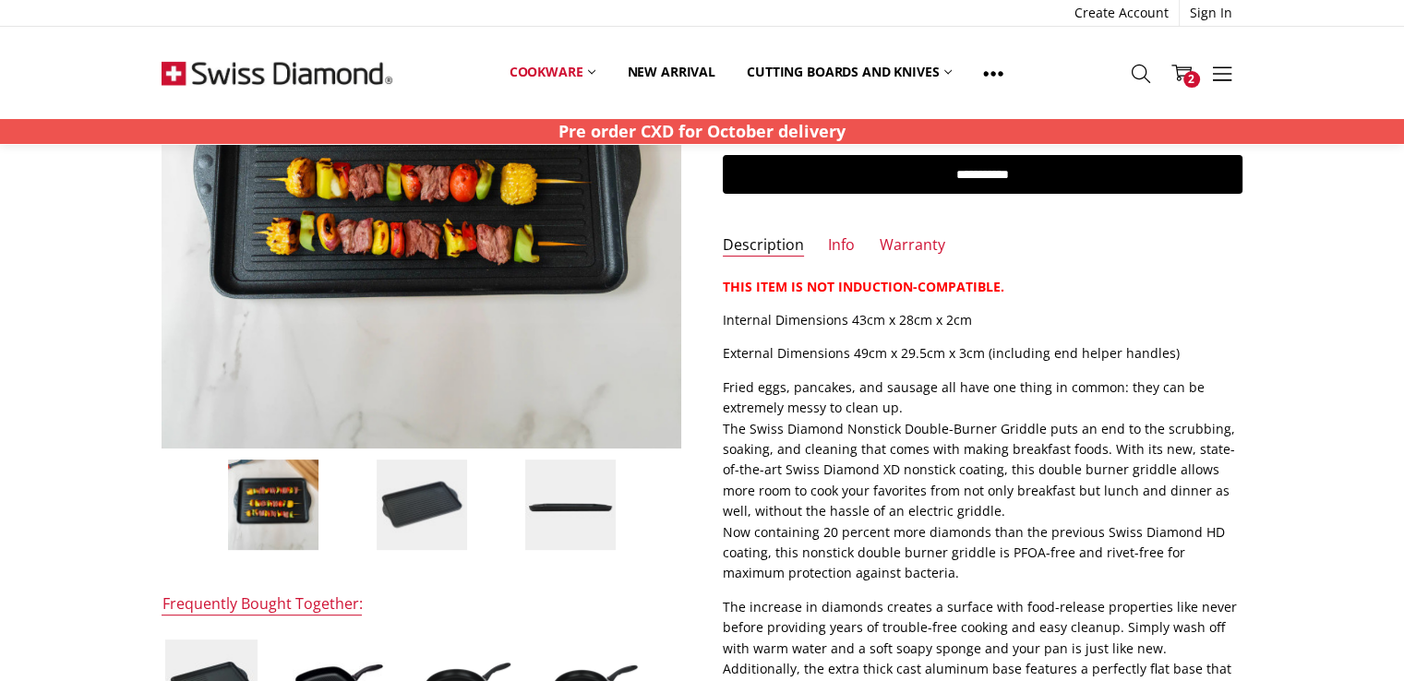
click at [566, 509] on img at bounding box center [570, 505] width 92 height 92
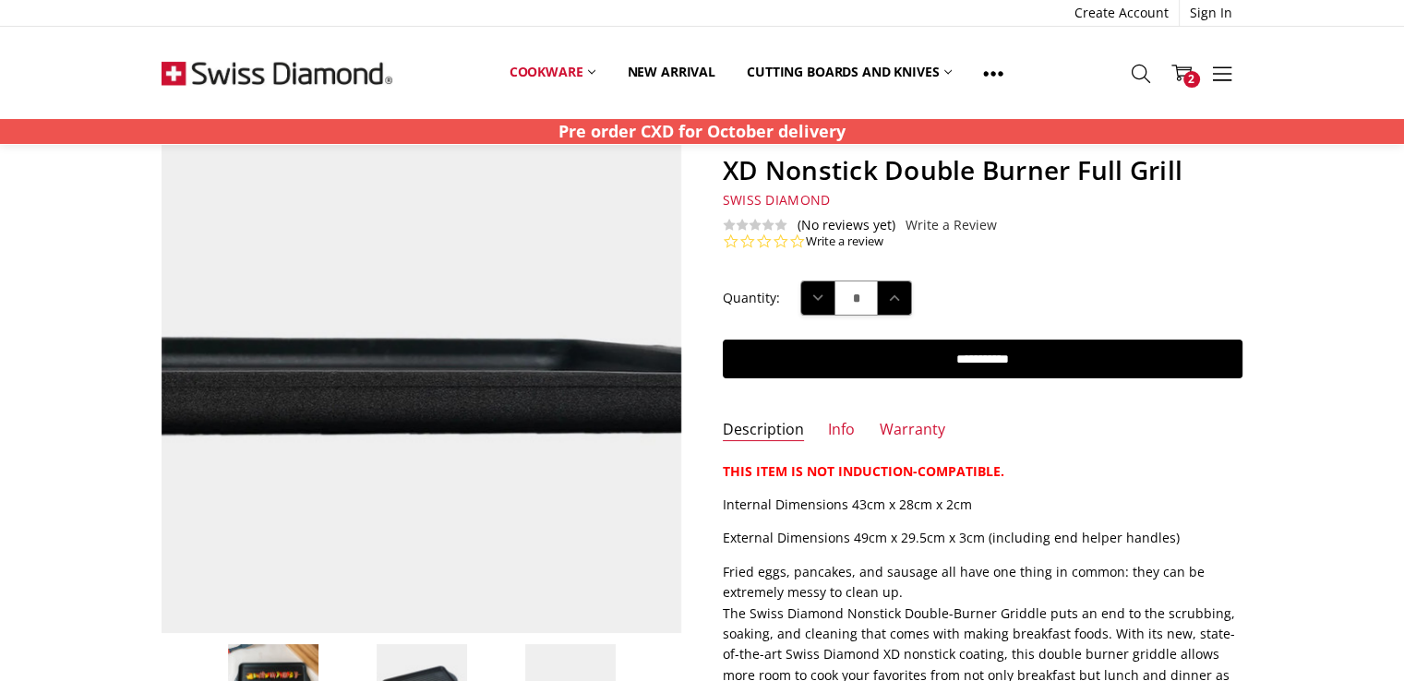
scroll to position [185, 0]
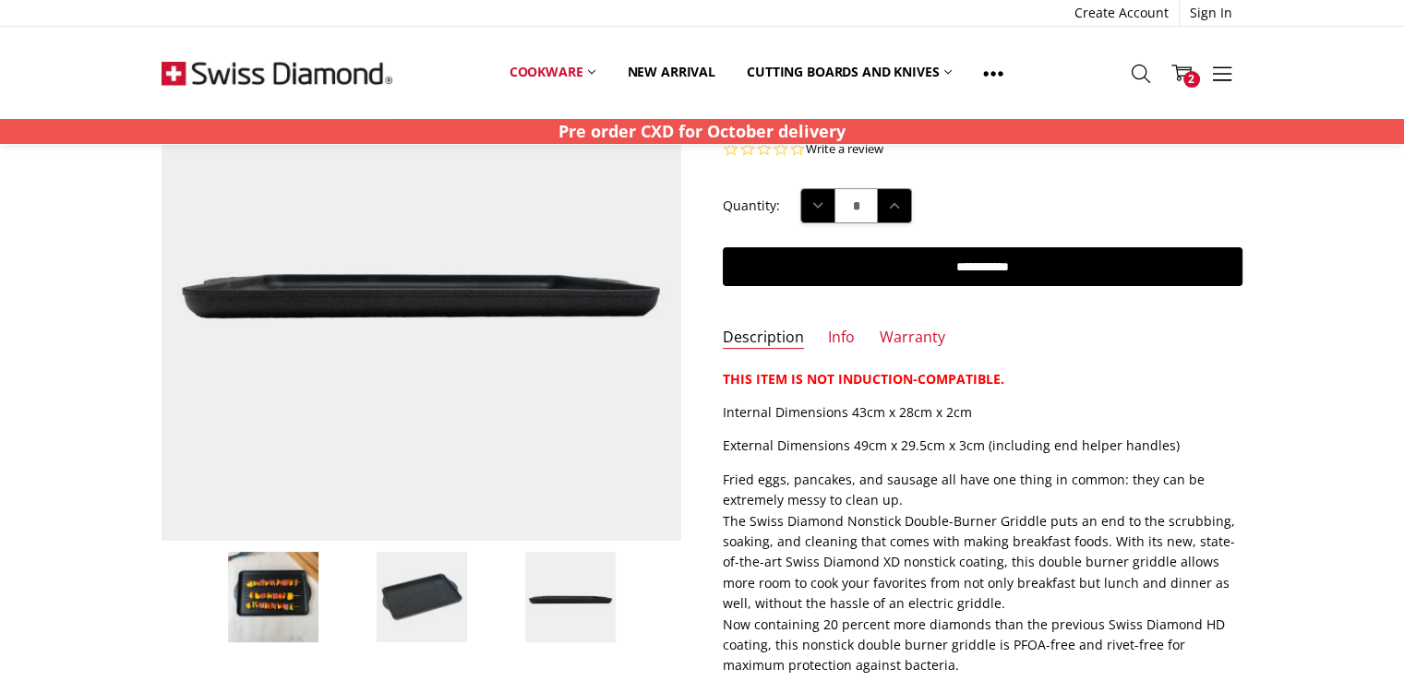
click at [406, 614] on img at bounding box center [422, 597] width 92 height 92
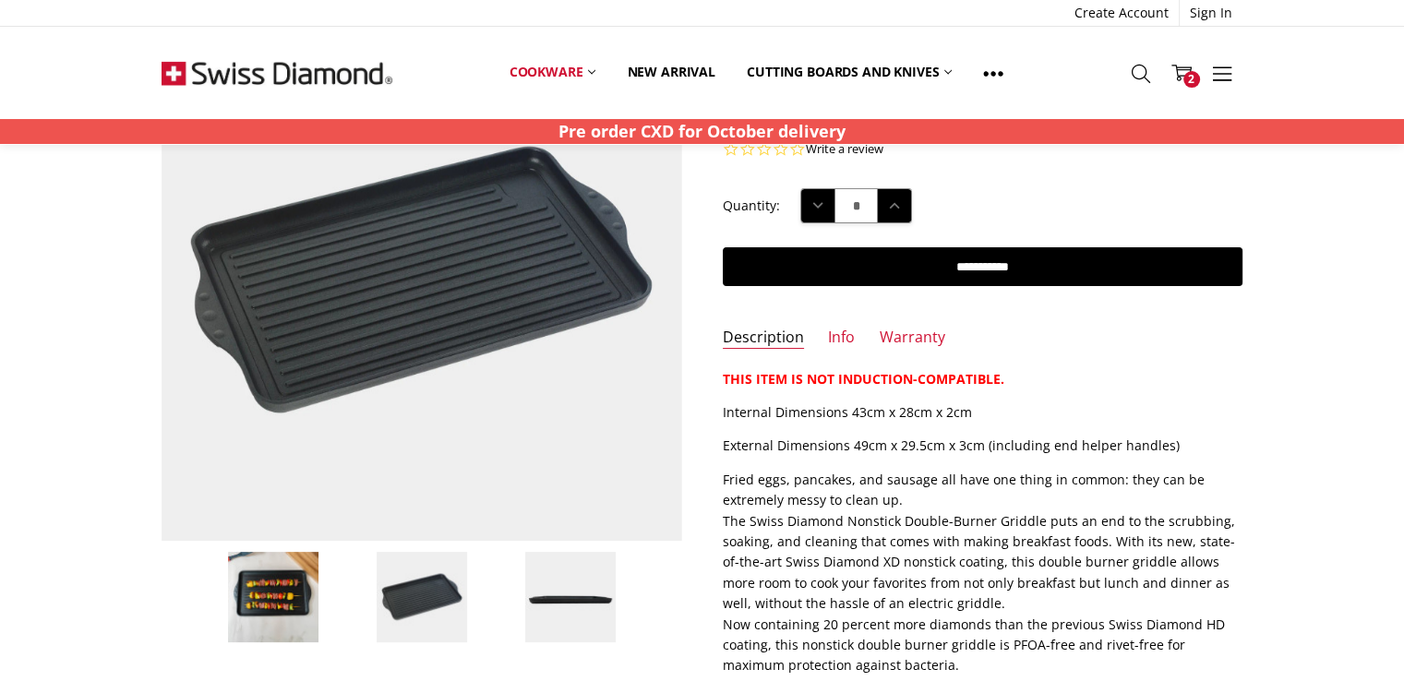
click at [550, 601] on img at bounding box center [570, 597] width 92 height 92
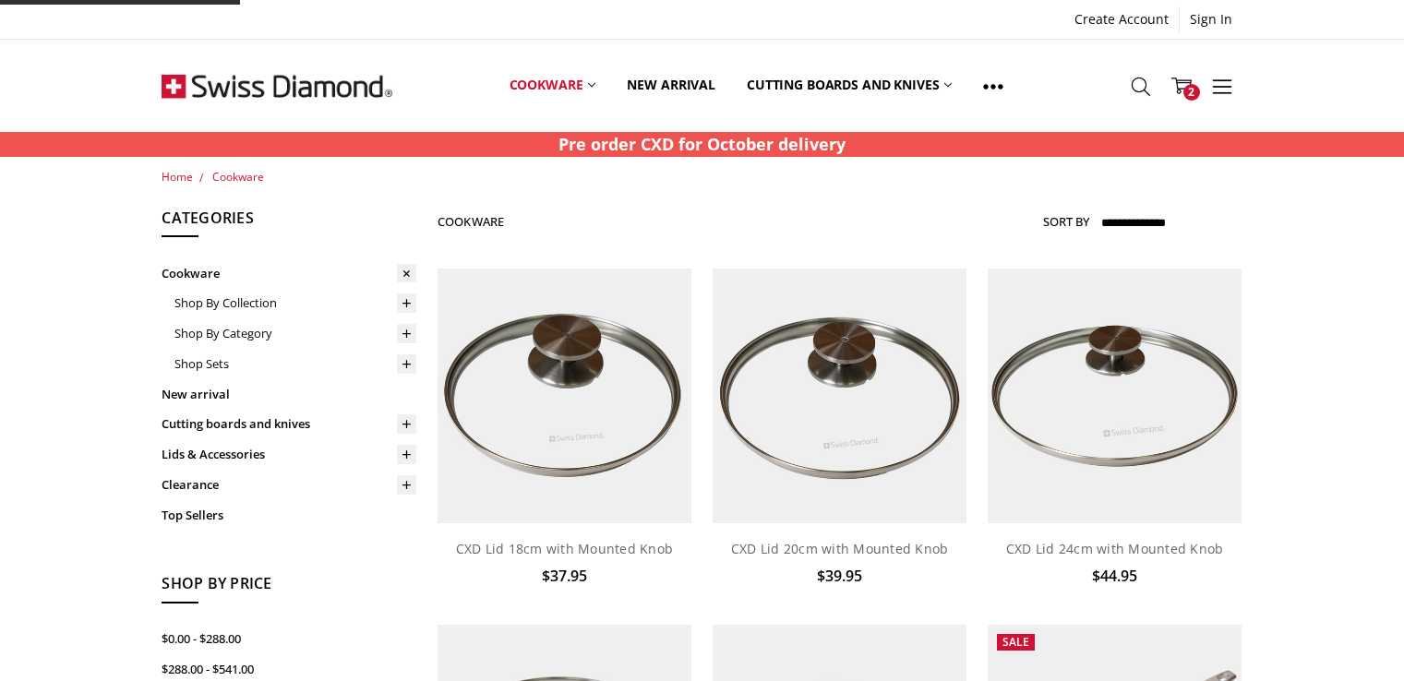
scroll to position [1854, 0]
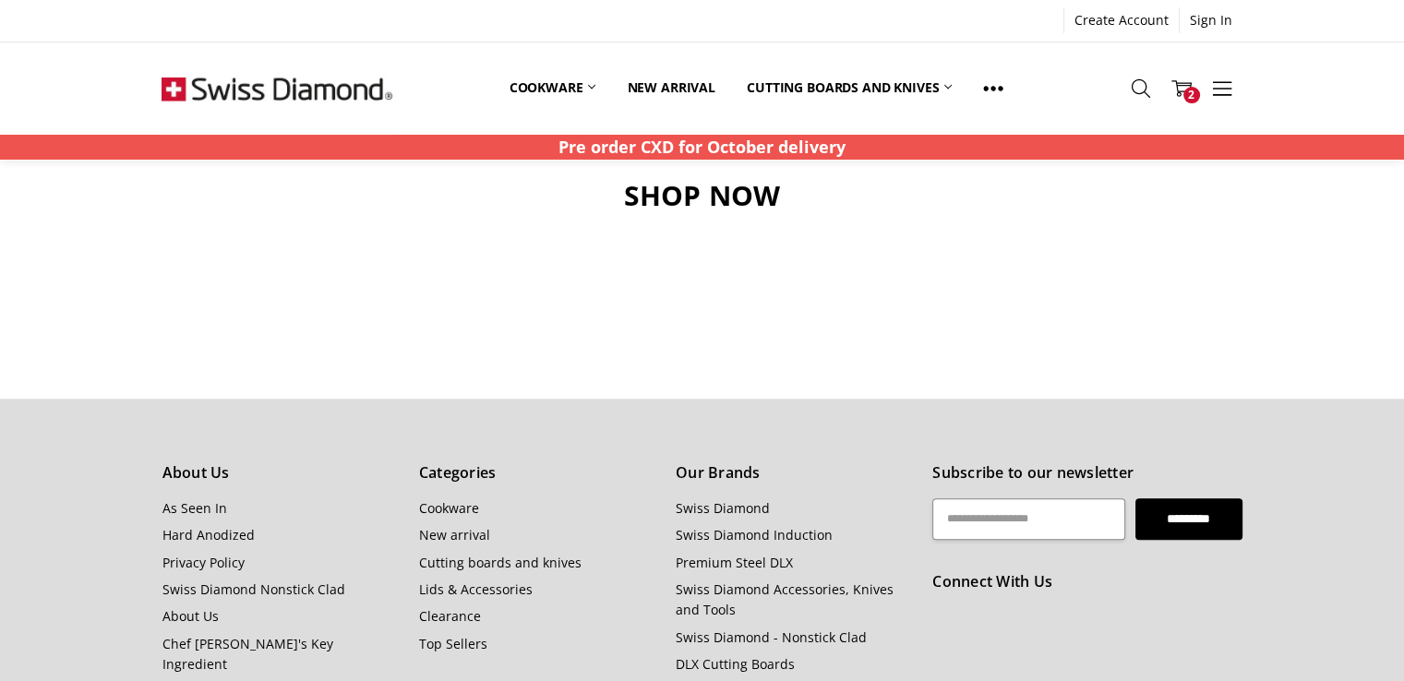
scroll to position [1817, 0]
